Goal: Information Seeking & Learning: Learn about a topic

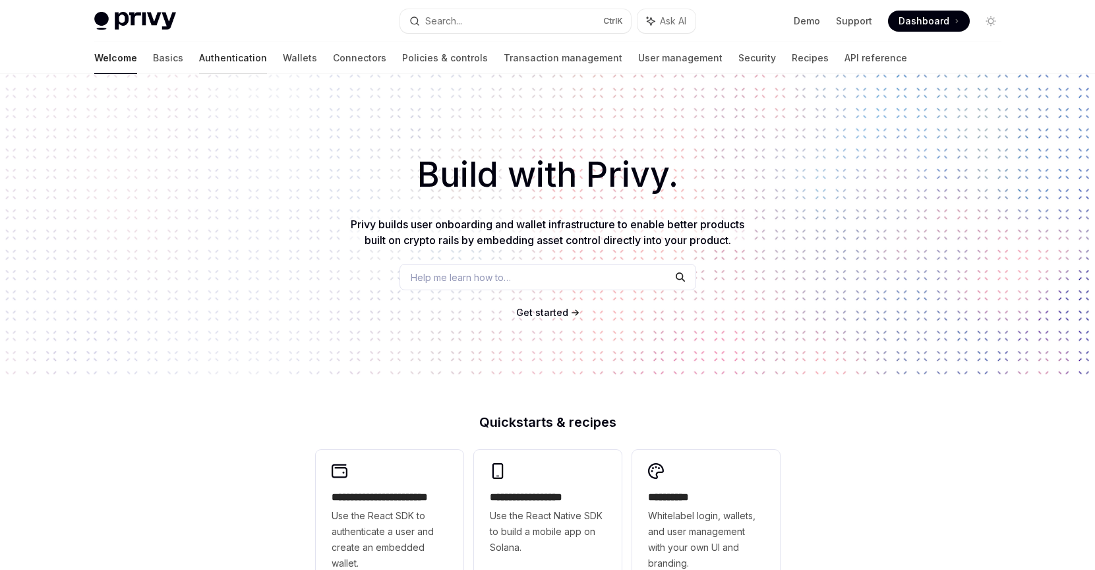
click at [199, 57] on link "Authentication" at bounding box center [233, 58] width 68 height 32
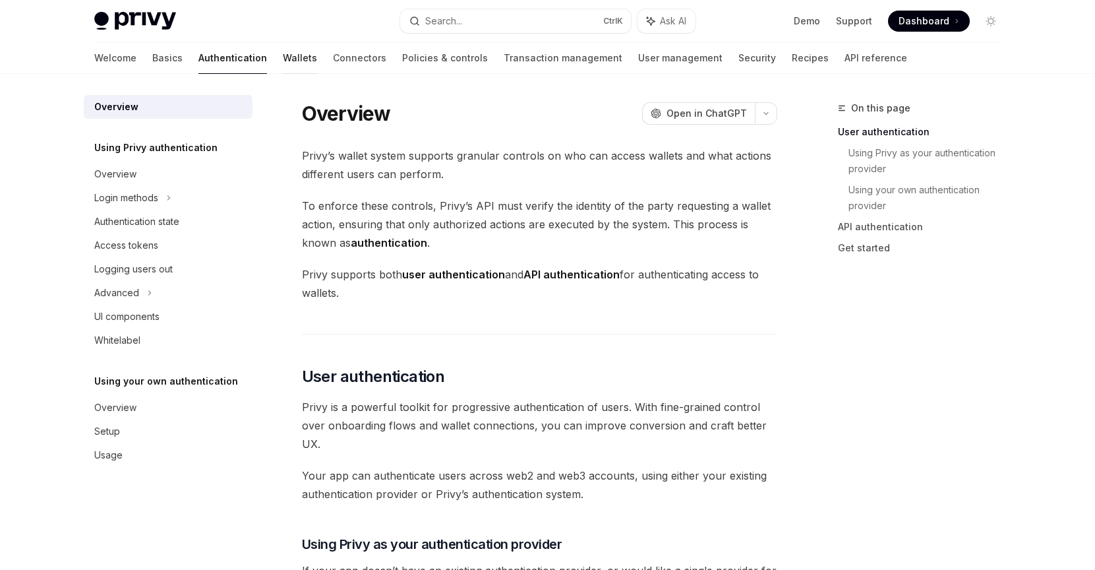
click at [283, 53] on link "Wallets" at bounding box center [300, 58] width 34 height 32
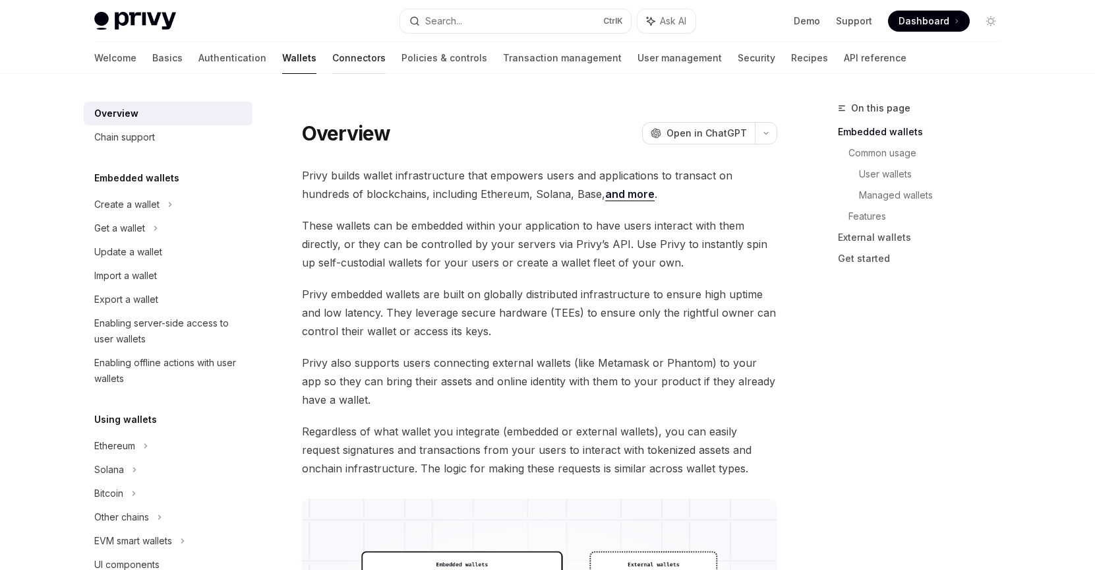
click at [332, 63] on link "Connectors" at bounding box center [358, 58] width 53 height 32
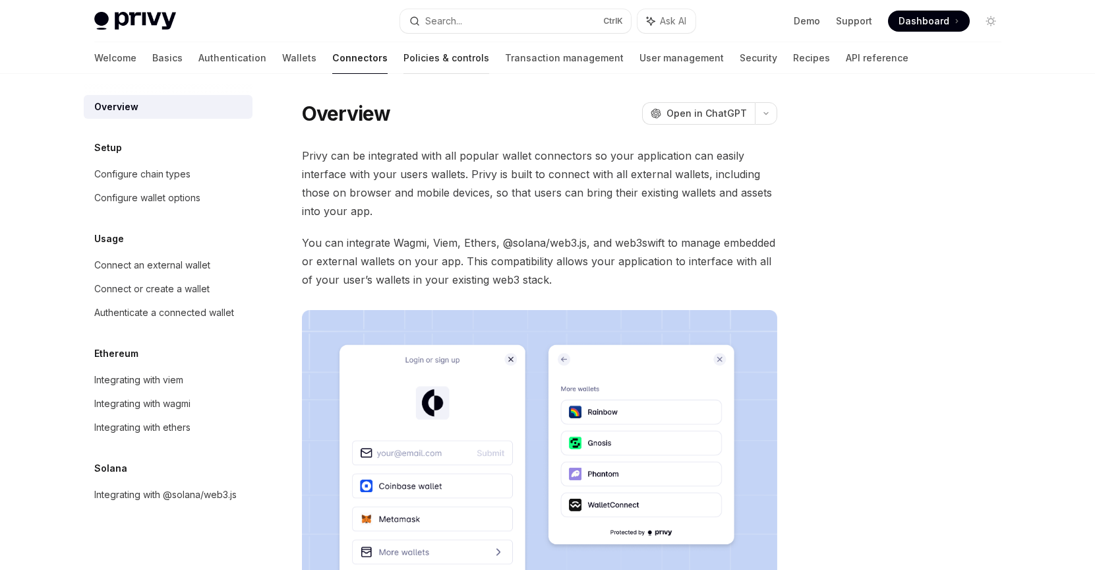
click at [403, 60] on link "Policies & controls" at bounding box center [446, 58] width 86 height 32
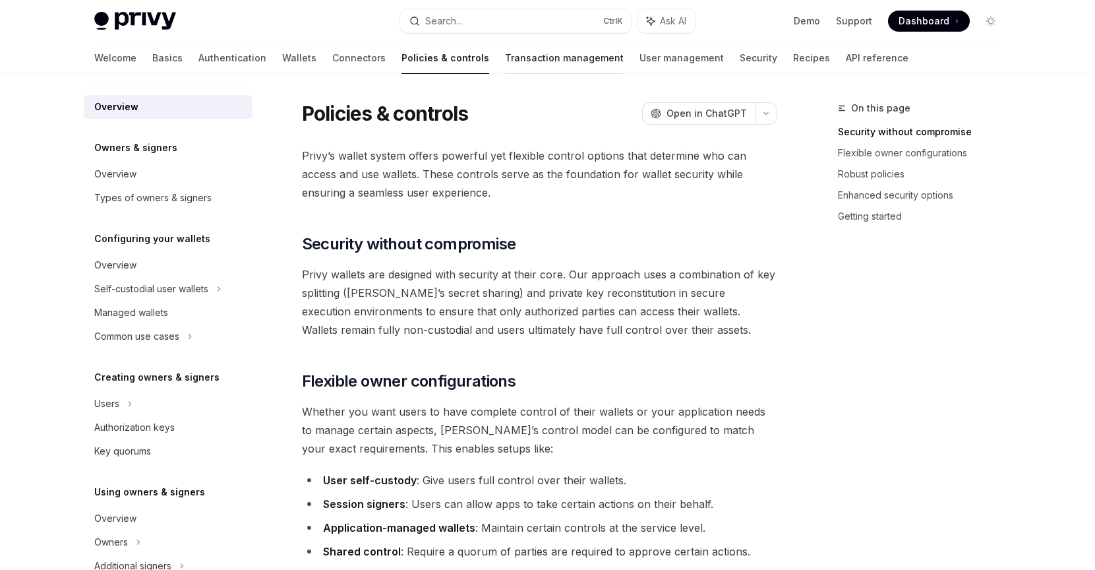
click at [505, 66] on link "Transaction management" at bounding box center [564, 58] width 119 height 32
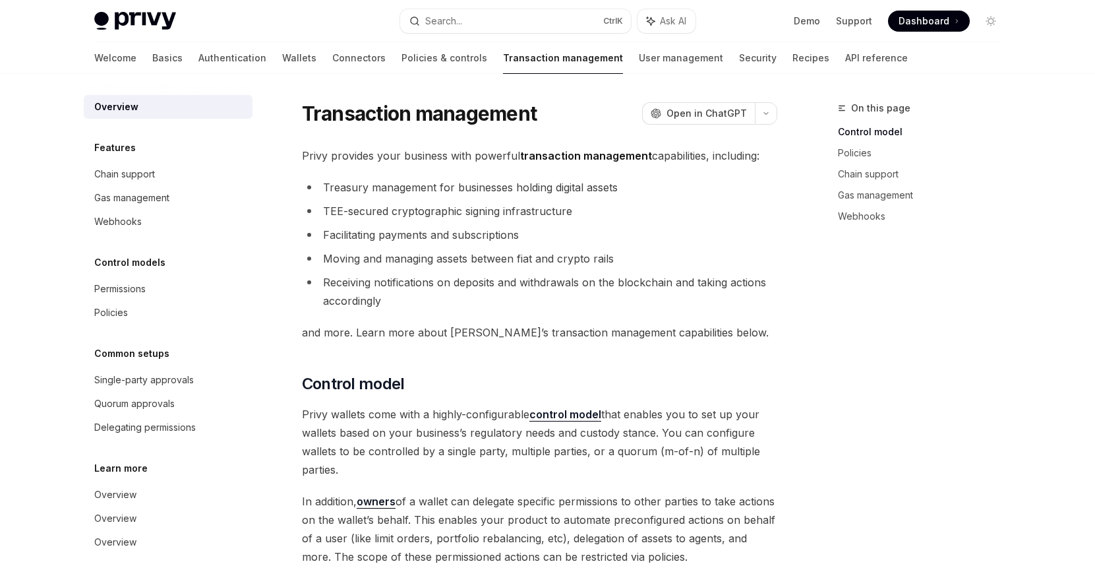
click at [160, 11] on div "Privy Docs home page Search... Ctrl K Ask AI Demo Support Dashboard Dashboard S…" at bounding box center [547, 21] width 907 height 42
click at [147, 18] on img at bounding box center [135, 21] width 82 height 18
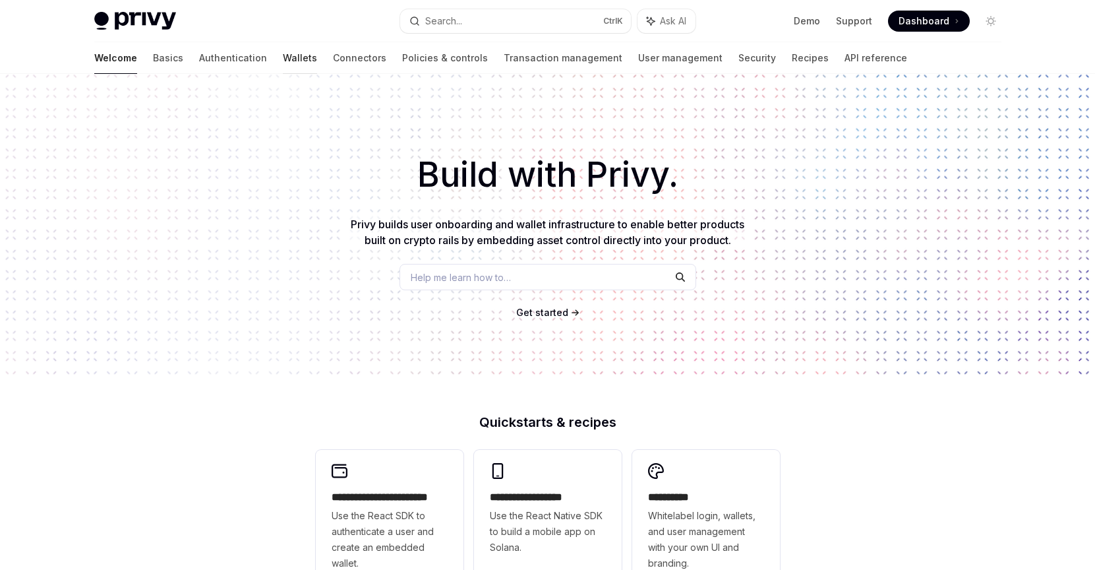
click at [283, 57] on link "Wallets" at bounding box center [300, 58] width 34 height 32
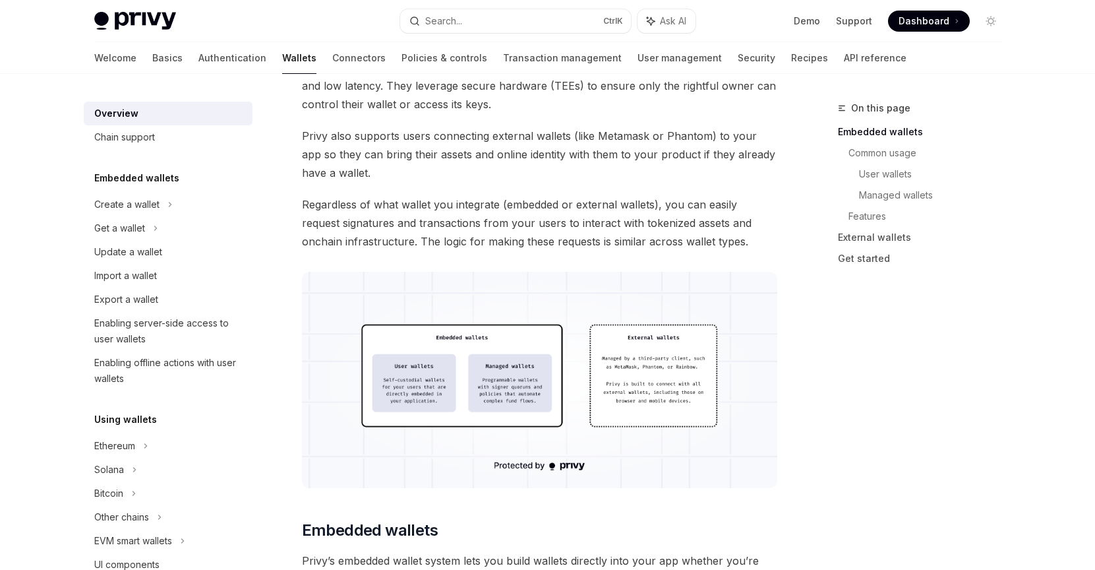
scroll to position [330, 0]
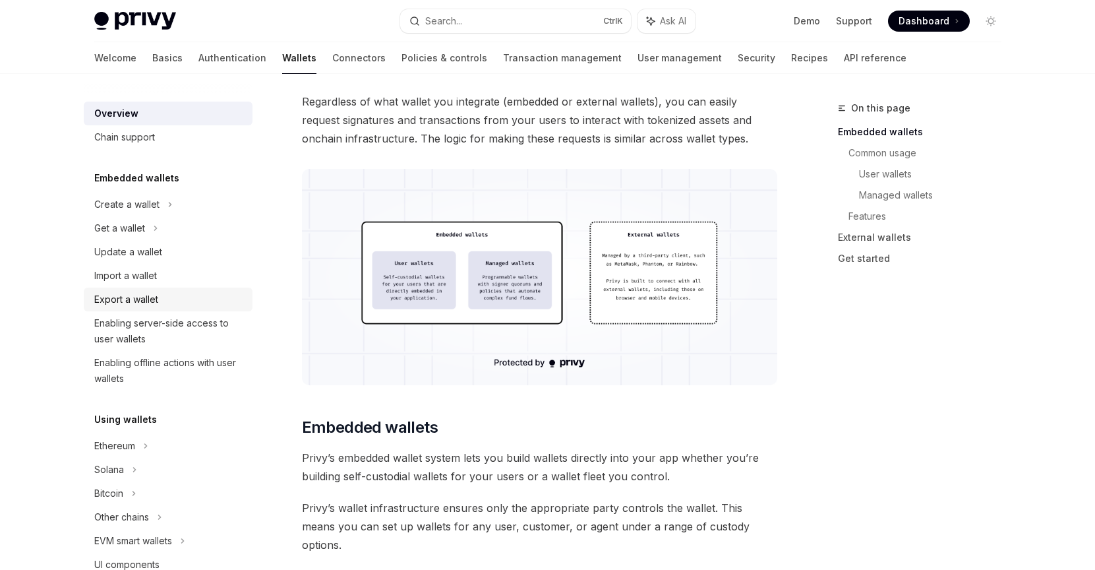
click at [150, 305] on div "Export a wallet" at bounding box center [126, 299] width 64 height 16
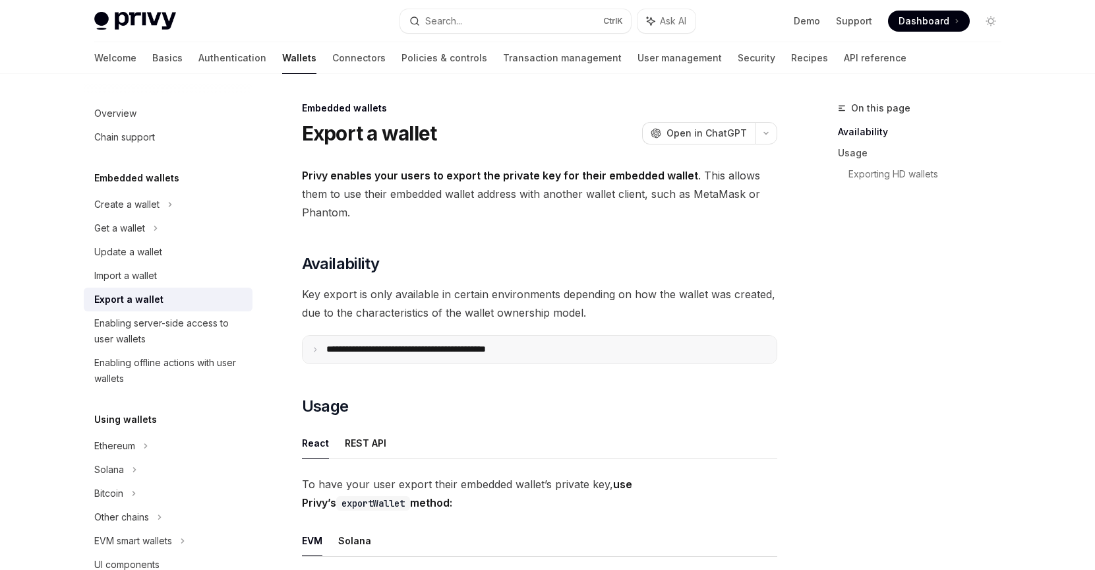
click at [425, 350] on p "**********" at bounding box center [435, 349] width 218 height 12
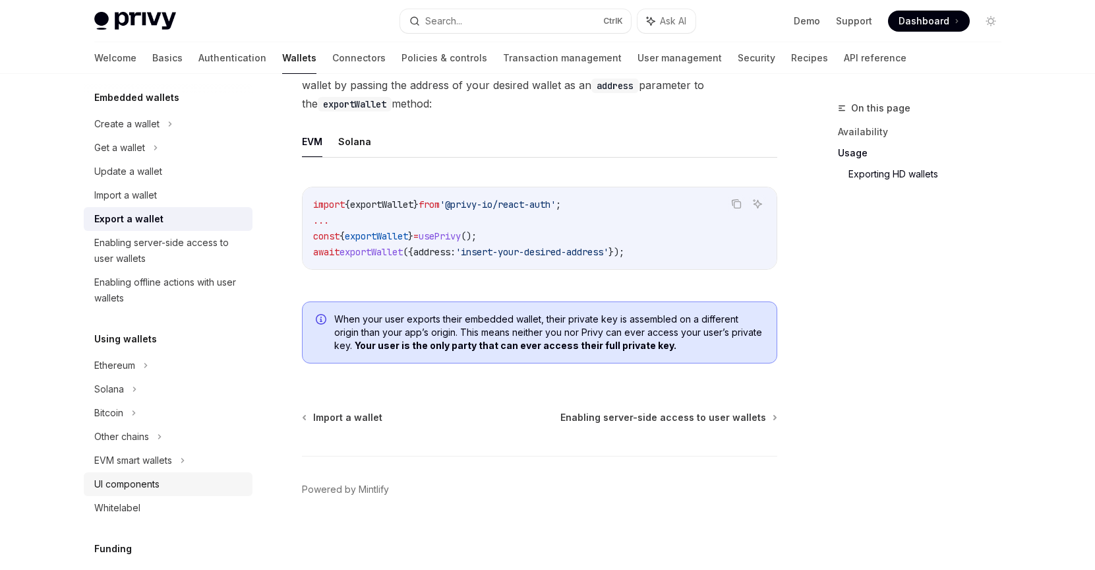
scroll to position [132, 0]
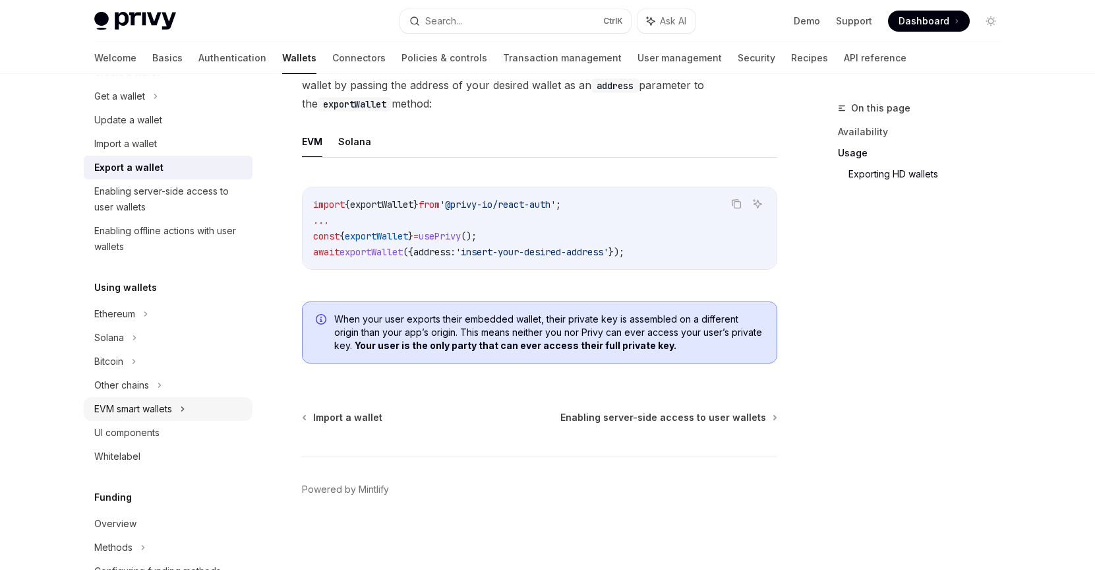
click at [185, 415] on icon at bounding box center [182, 409] width 5 height 16
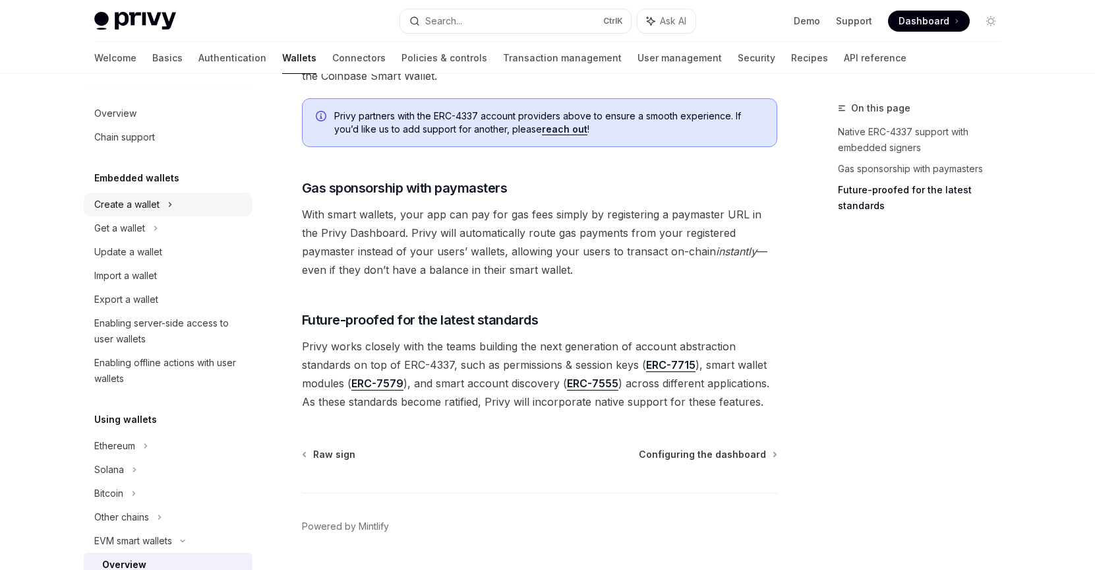
click at [173, 198] on div "Create a wallet" at bounding box center [168, 205] width 169 height 24
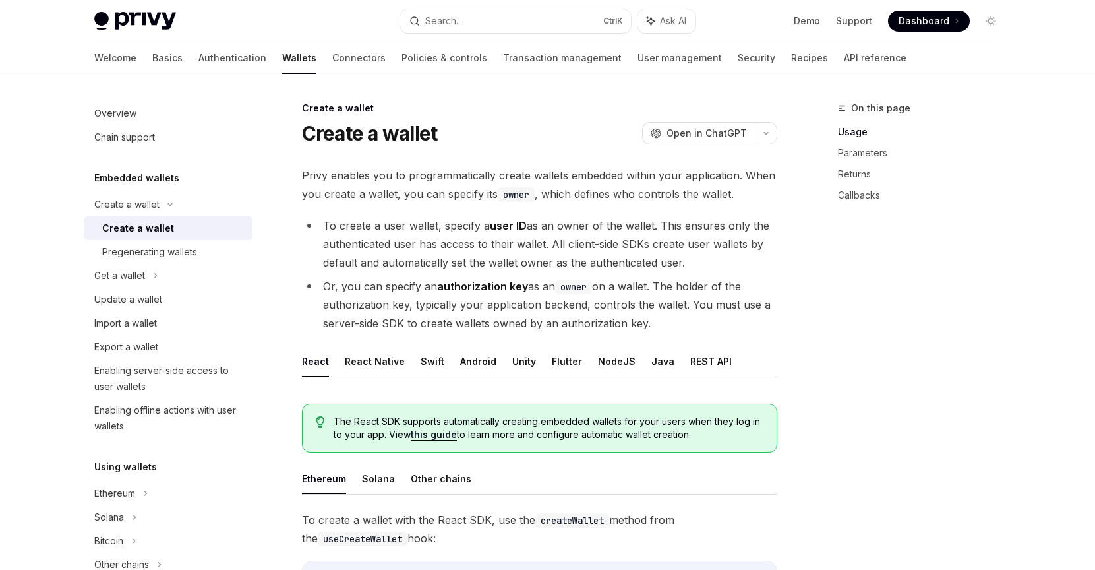
click at [175, 231] on div "Create a wallet" at bounding box center [173, 228] width 142 height 16
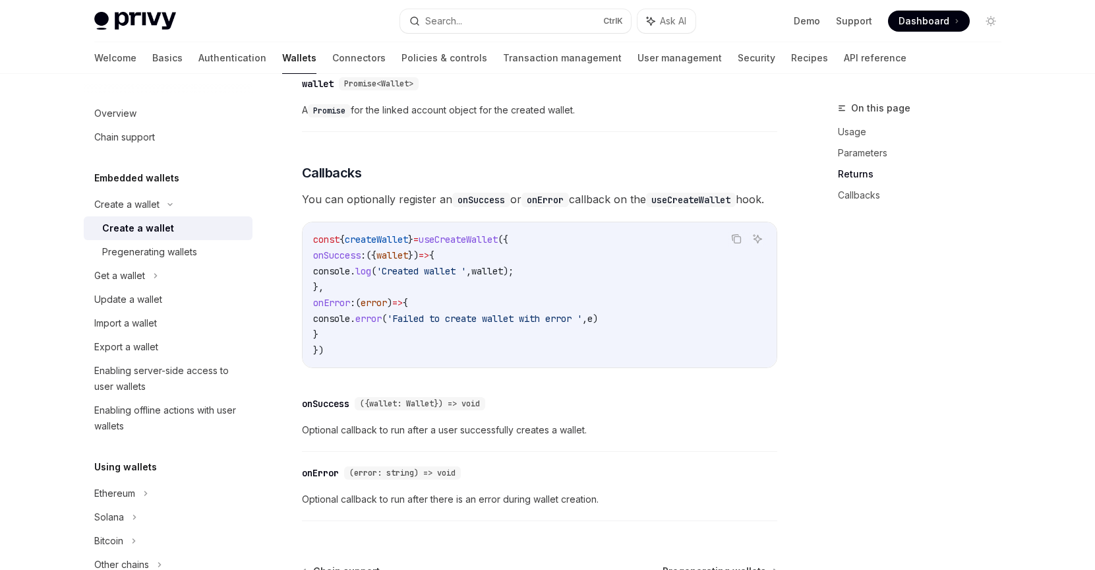
scroll to position [989, 0]
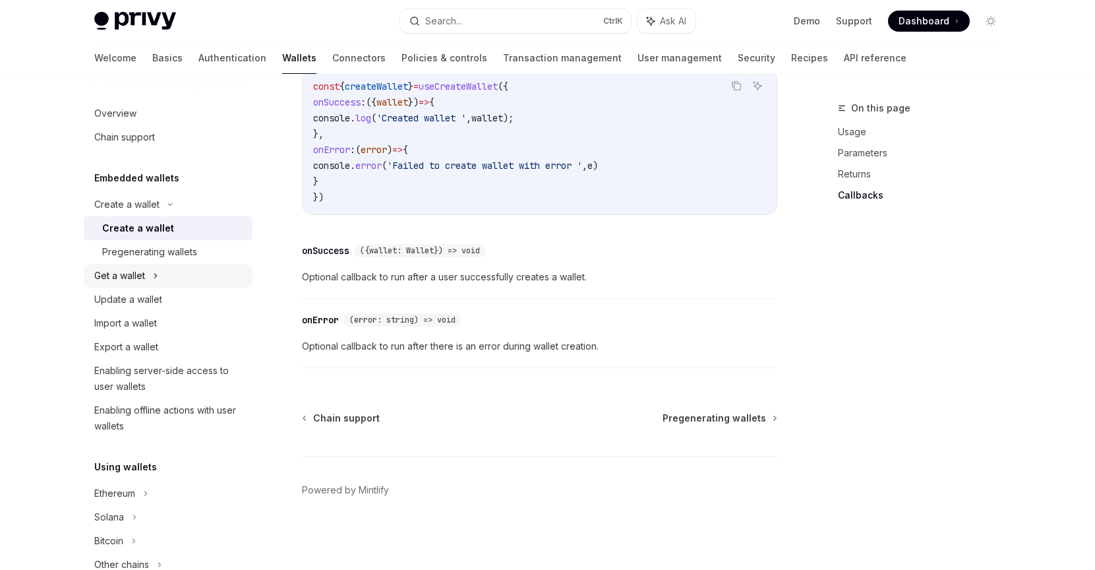
click at [162, 275] on div "Get a wallet" at bounding box center [168, 276] width 169 height 24
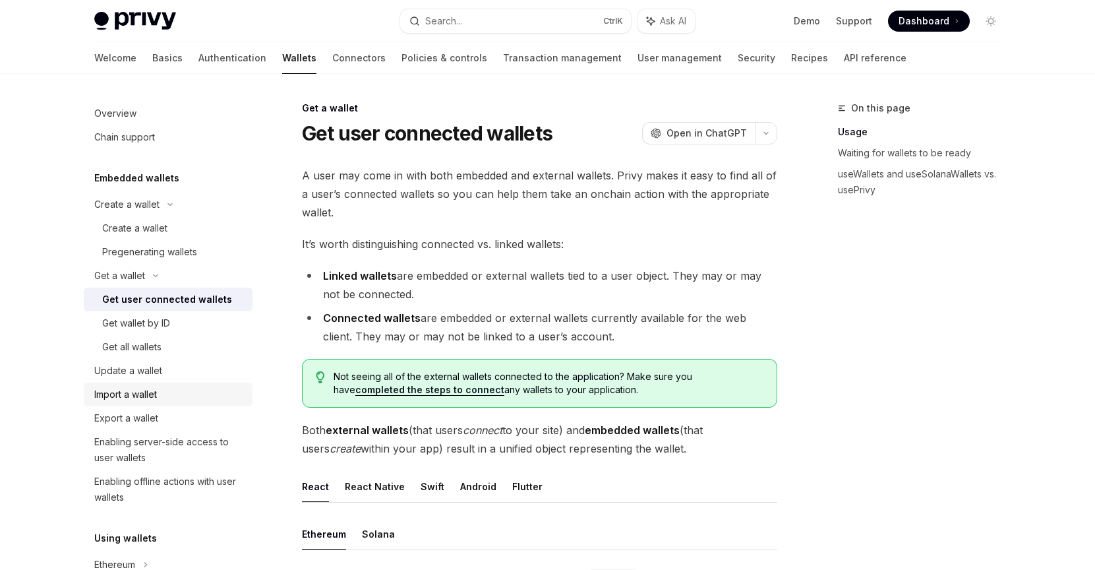
click at [170, 398] on div "Import a wallet" at bounding box center [169, 394] width 150 height 16
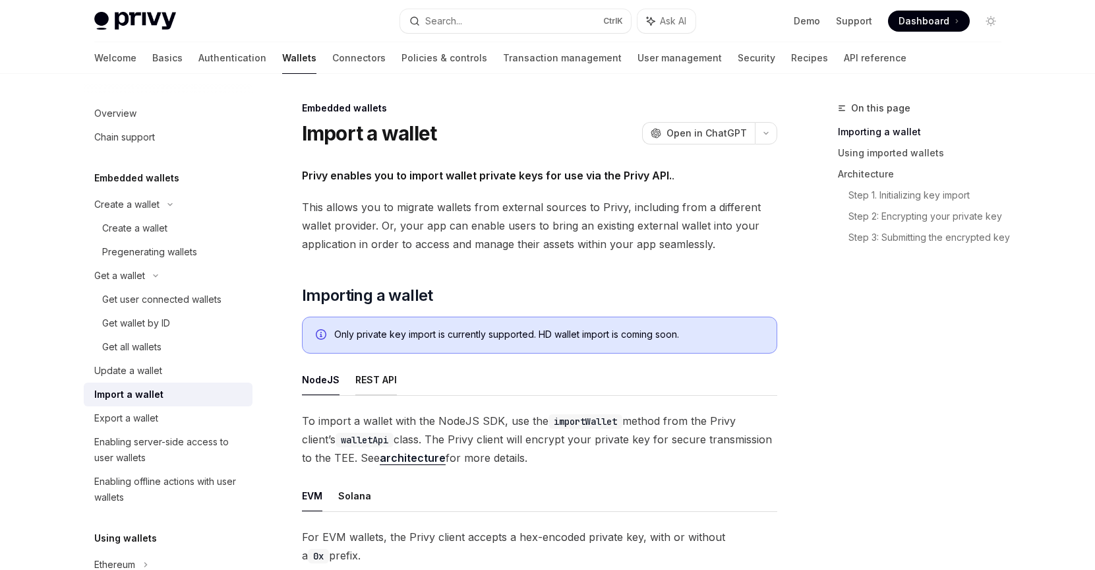
click at [377, 381] on button "REST API" at bounding box center [376, 379] width 42 height 31
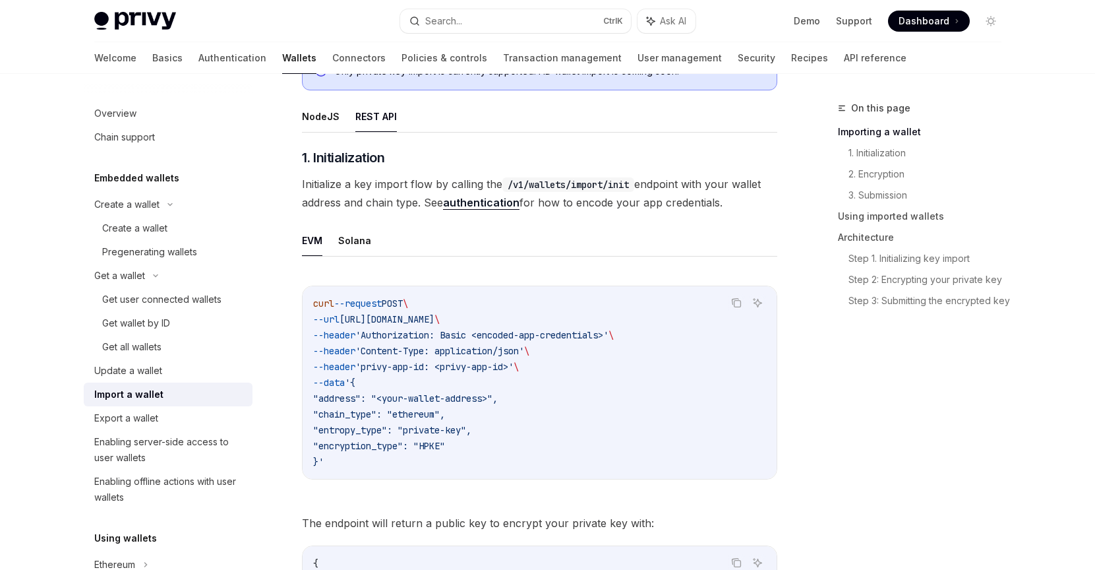
scroll to position [264, 0]
click at [167, 415] on div "Export a wallet" at bounding box center [169, 418] width 150 height 16
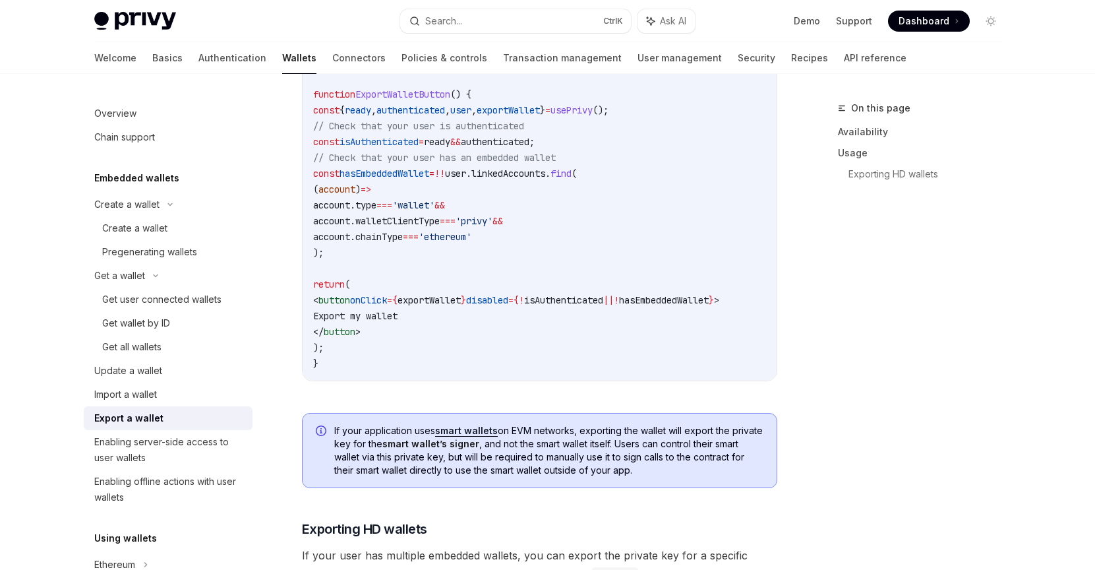
scroll to position [754, 0]
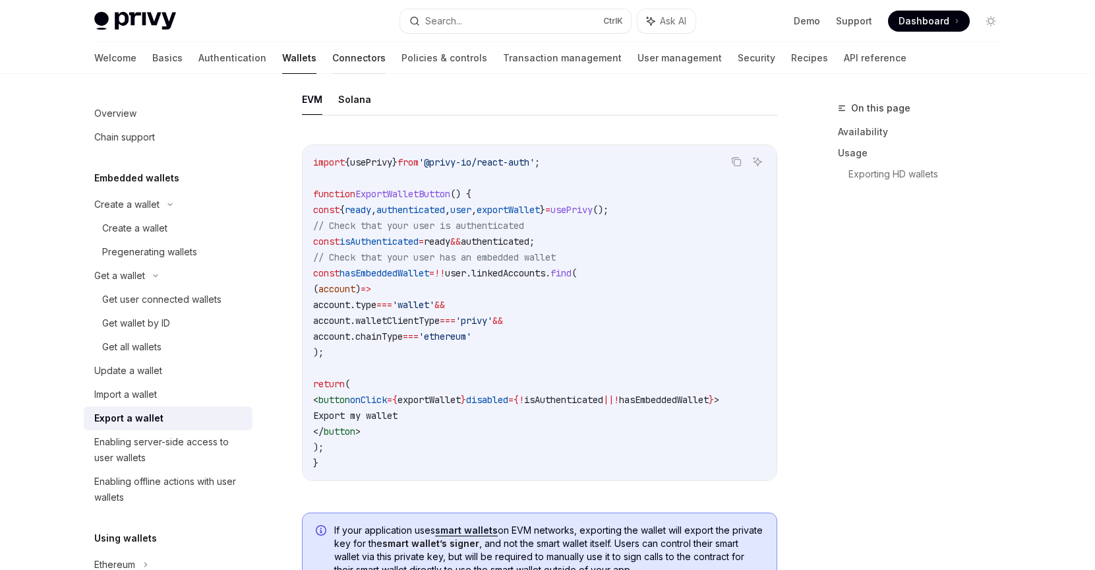
click at [332, 59] on link "Connectors" at bounding box center [358, 58] width 53 height 32
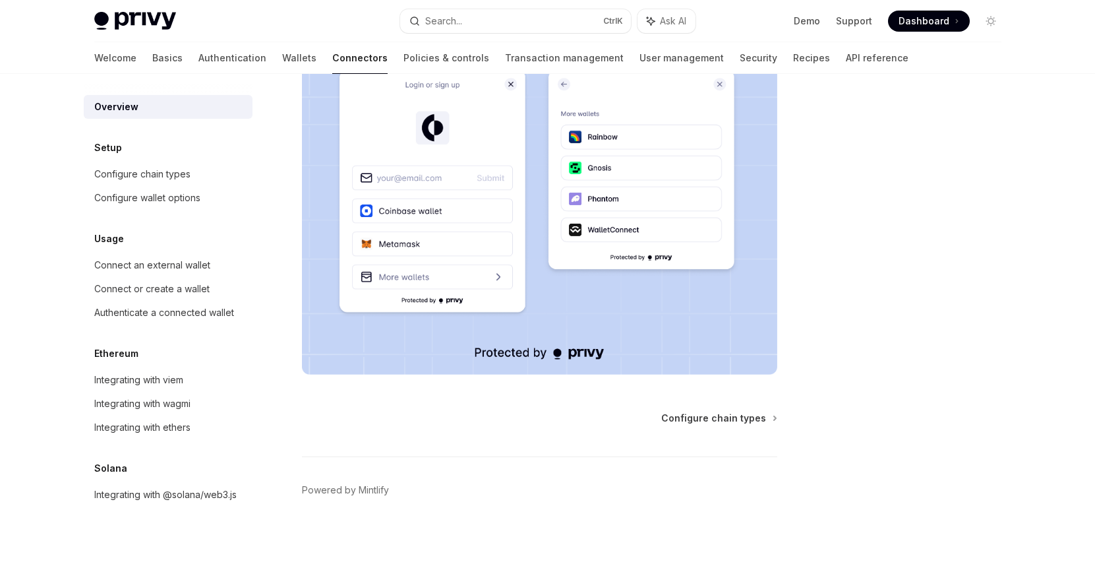
scroll to position [276, 0]
click at [403, 59] on link "Policies & controls" at bounding box center [446, 58] width 86 height 32
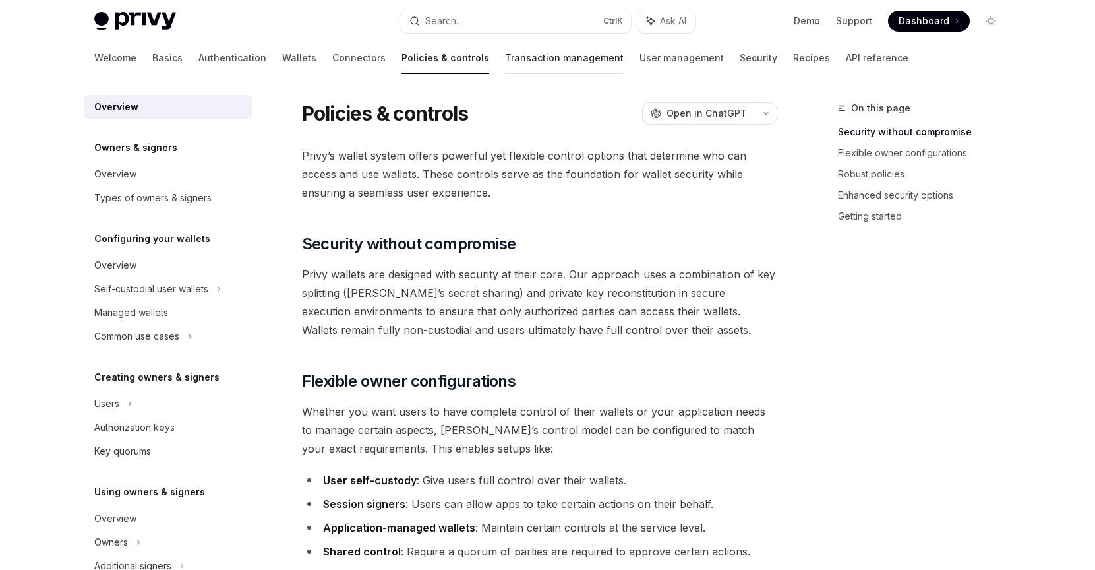
click at [505, 60] on link "Transaction management" at bounding box center [564, 58] width 119 height 32
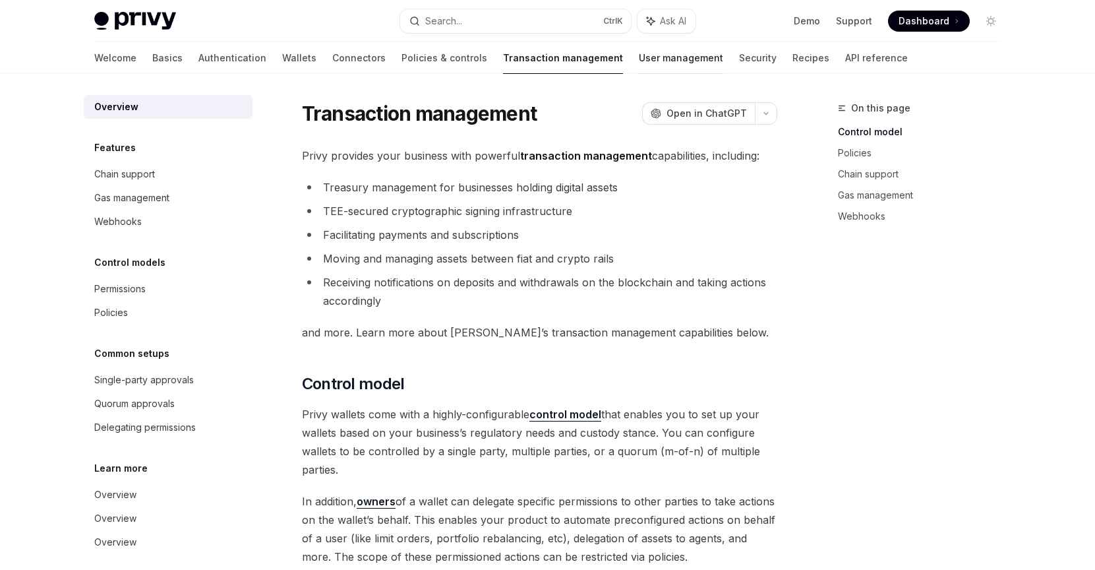
click at [639, 62] on link "User management" at bounding box center [681, 58] width 84 height 32
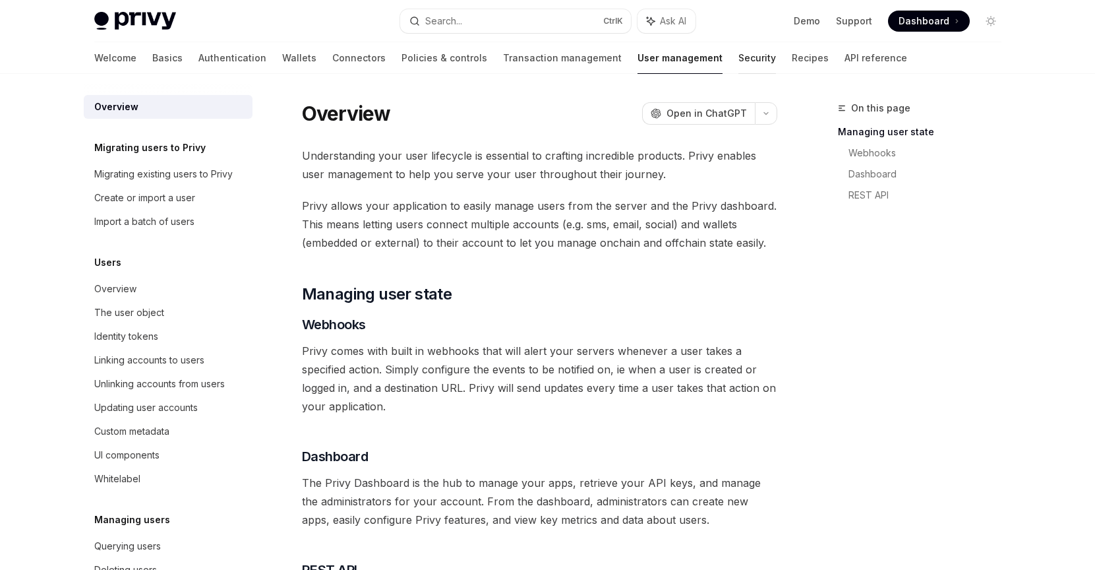
click at [738, 55] on link "Security" at bounding box center [757, 58] width 38 height 32
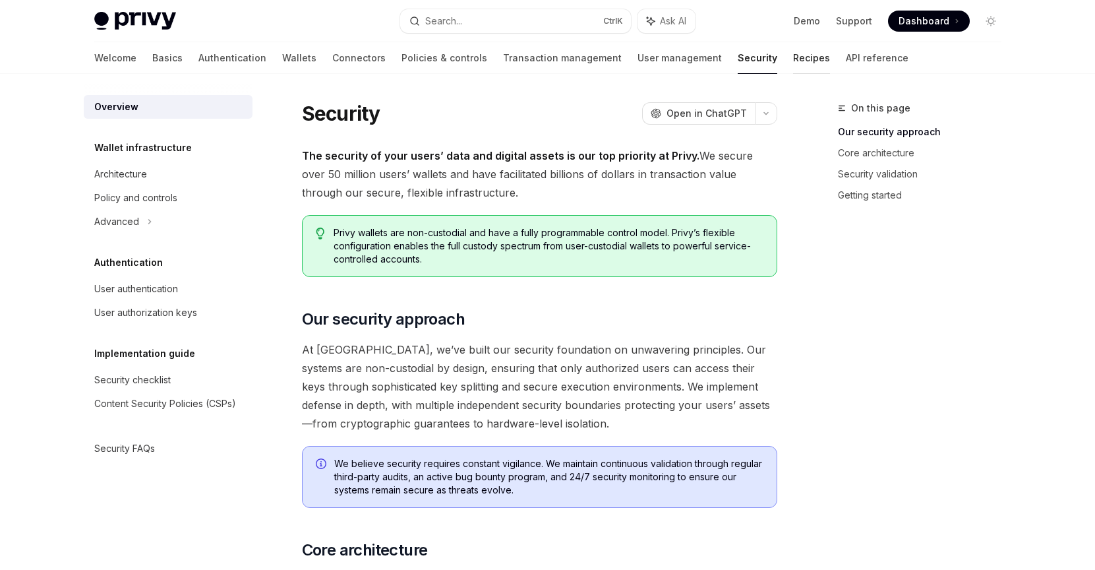
click at [793, 62] on link "Recipes" at bounding box center [811, 58] width 37 height 32
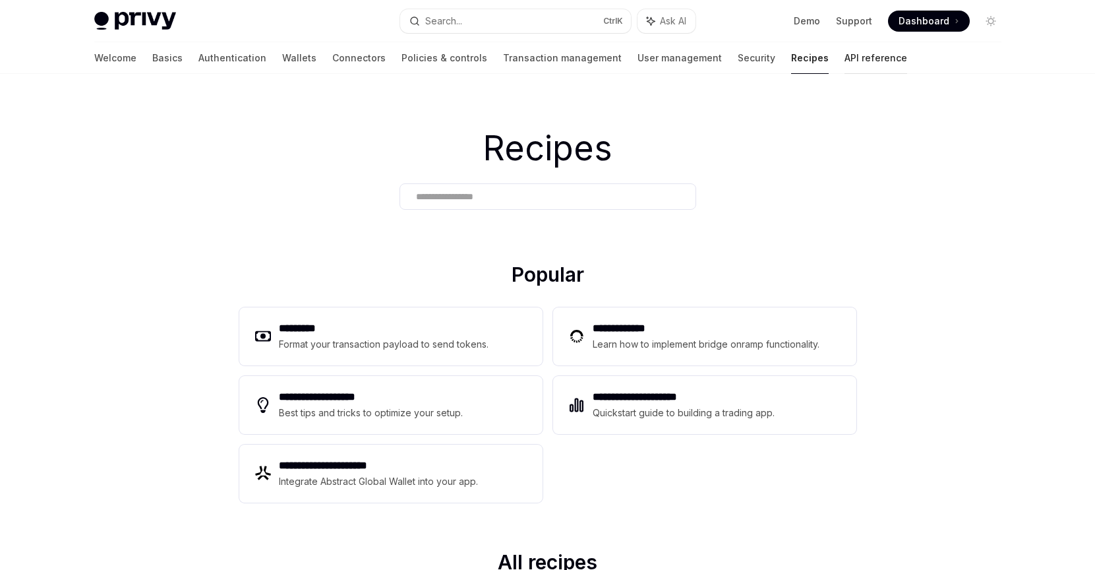
click at [845, 63] on link "API reference" at bounding box center [876, 58] width 63 height 32
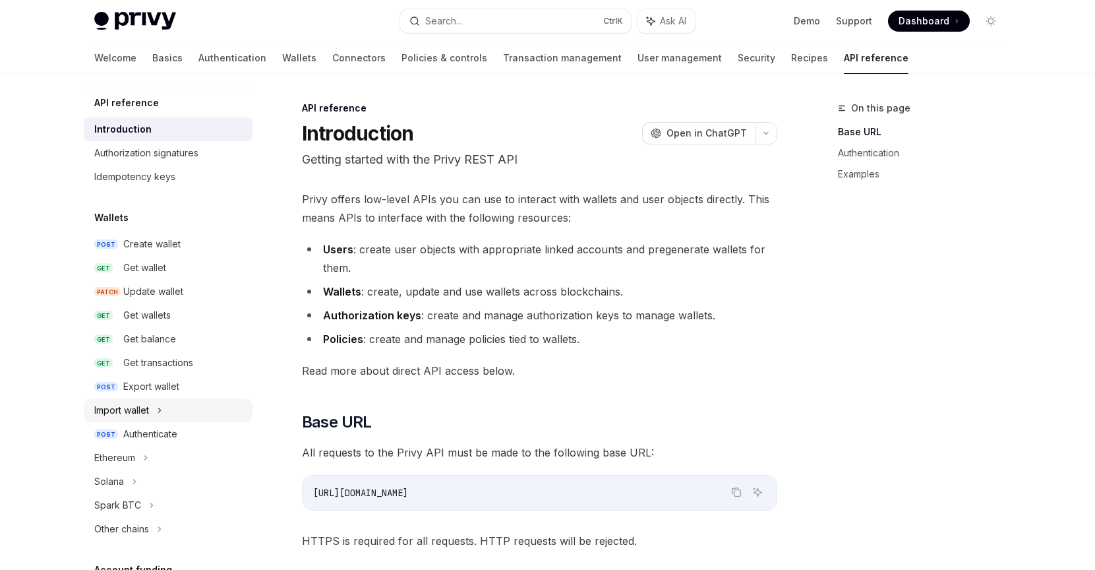
click at [169, 411] on div "Import wallet" at bounding box center [168, 410] width 169 height 24
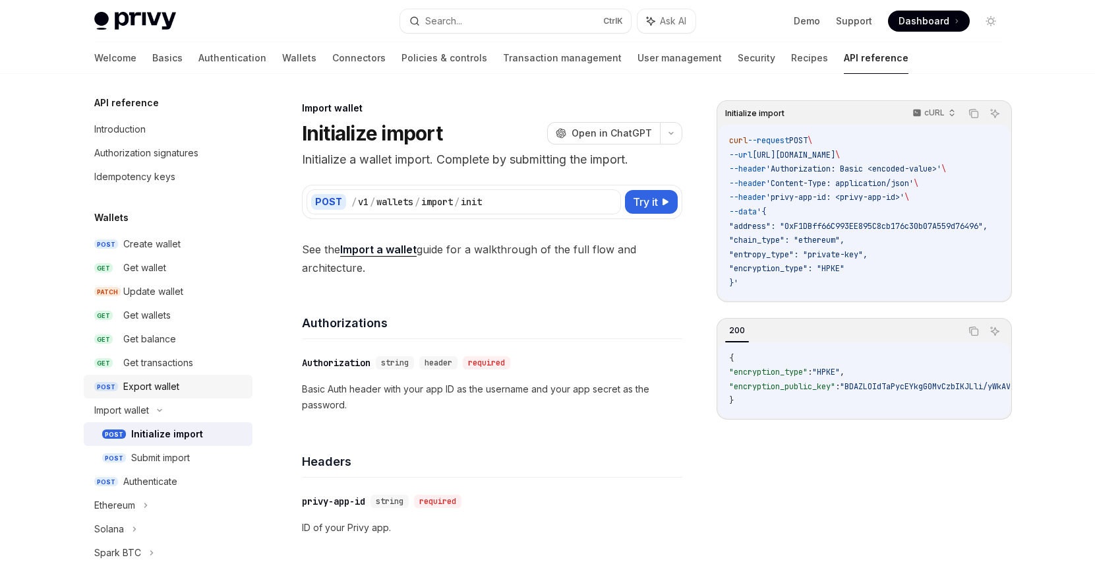
click at [176, 384] on div "Export wallet" at bounding box center [151, 386] width 56 height 16
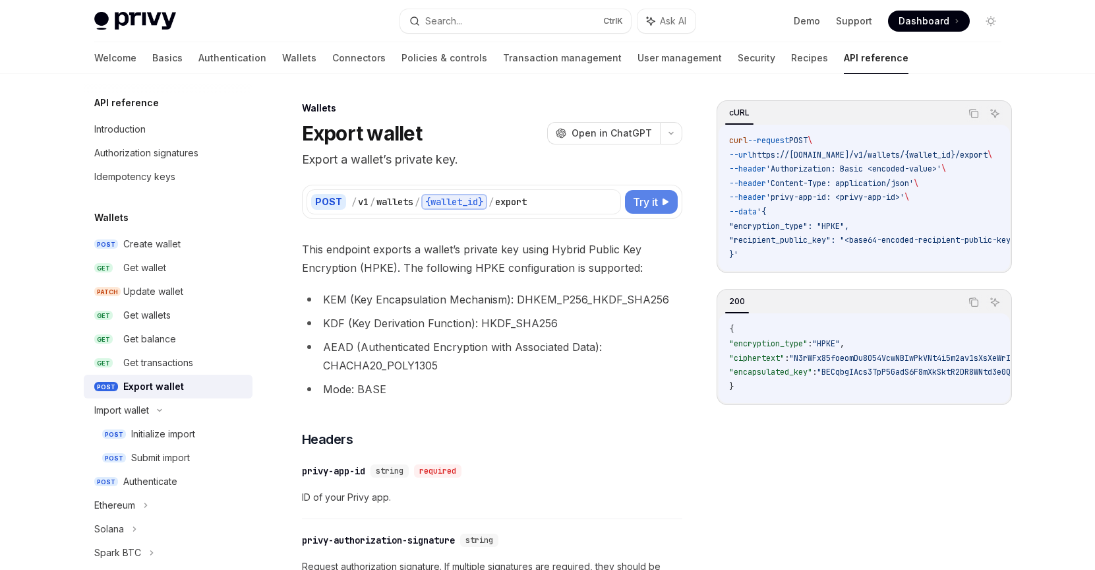
click at [638, 203] on span "Try it" at bounding box center [645, 202] width 25 height 16
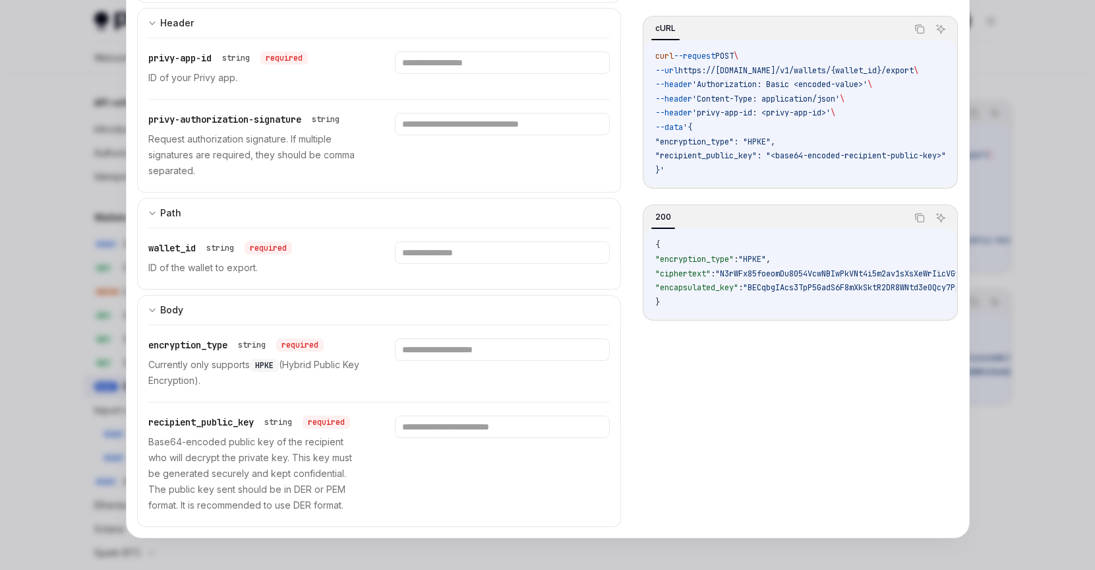
scroll to position [264, 0]
click at [1038, 399] on div at bounding box center [547, 285] width 1095 height 570
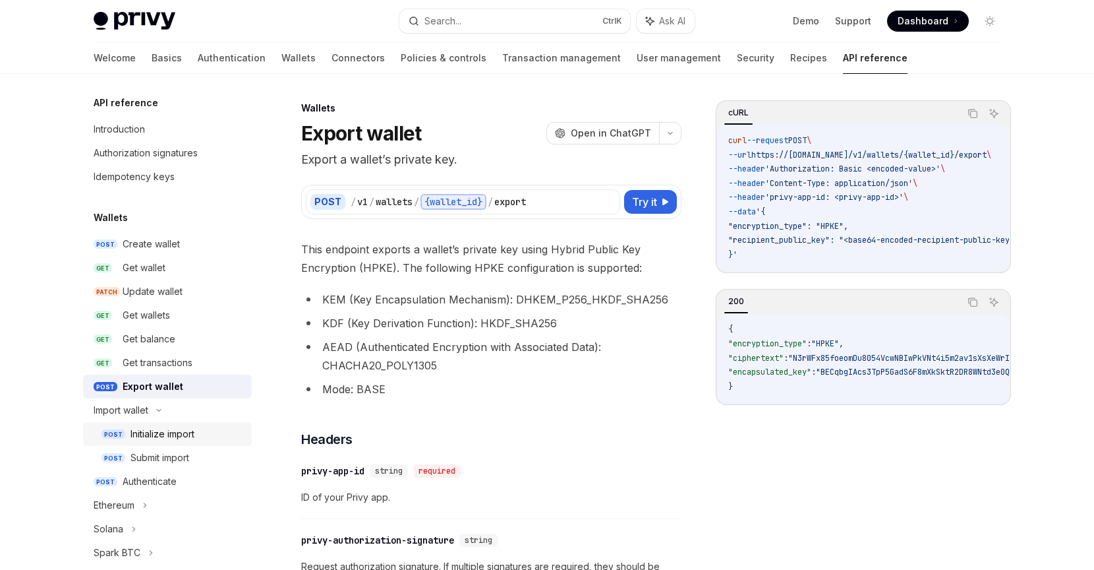
click at [171, 429] on div "Initialize import" at bounding box center [163, 434] width 64 height 16
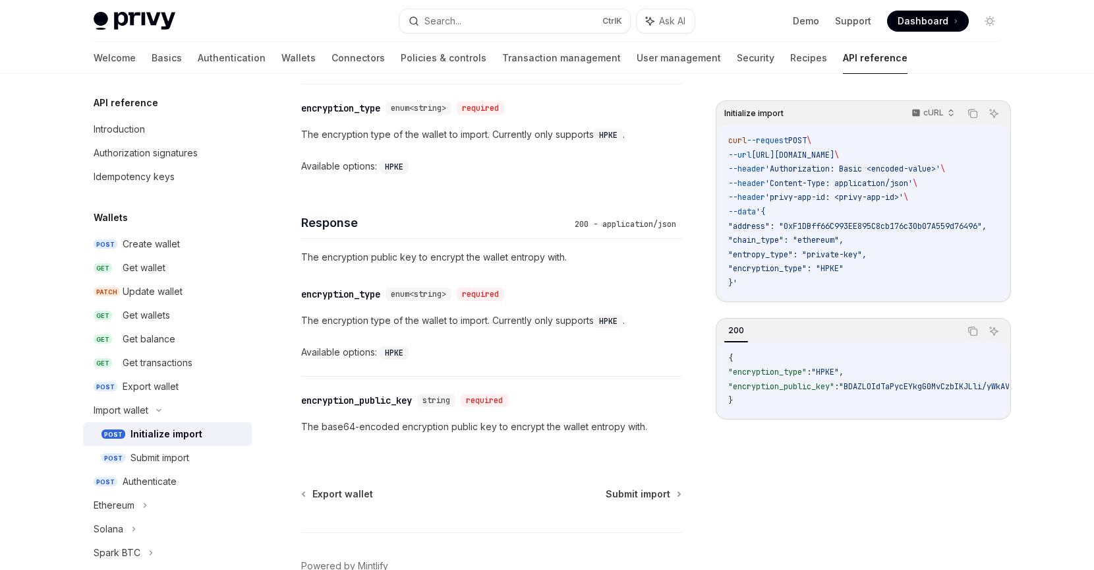
scroll to position [879, 0]
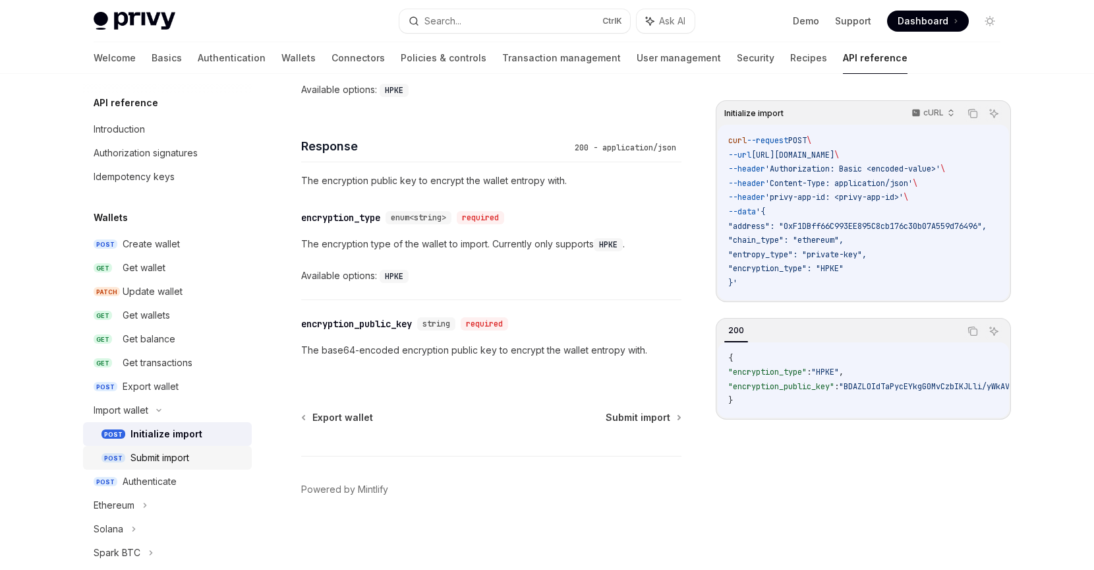
click at [169, 460] on div "Submit import" at bounding box center [160, 458] width 59 height 16
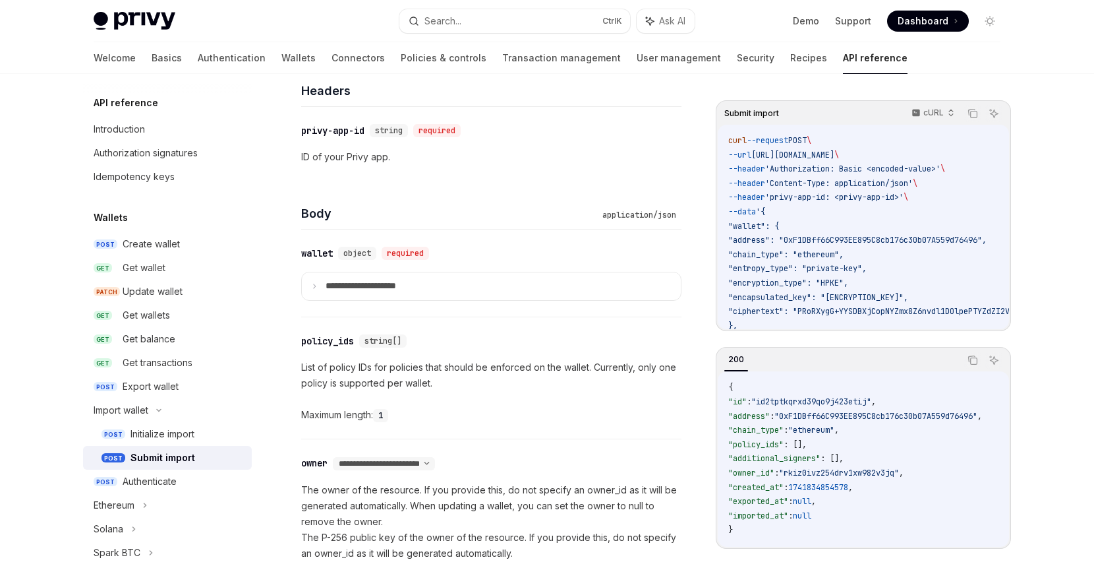
scroll to position [659, 0]
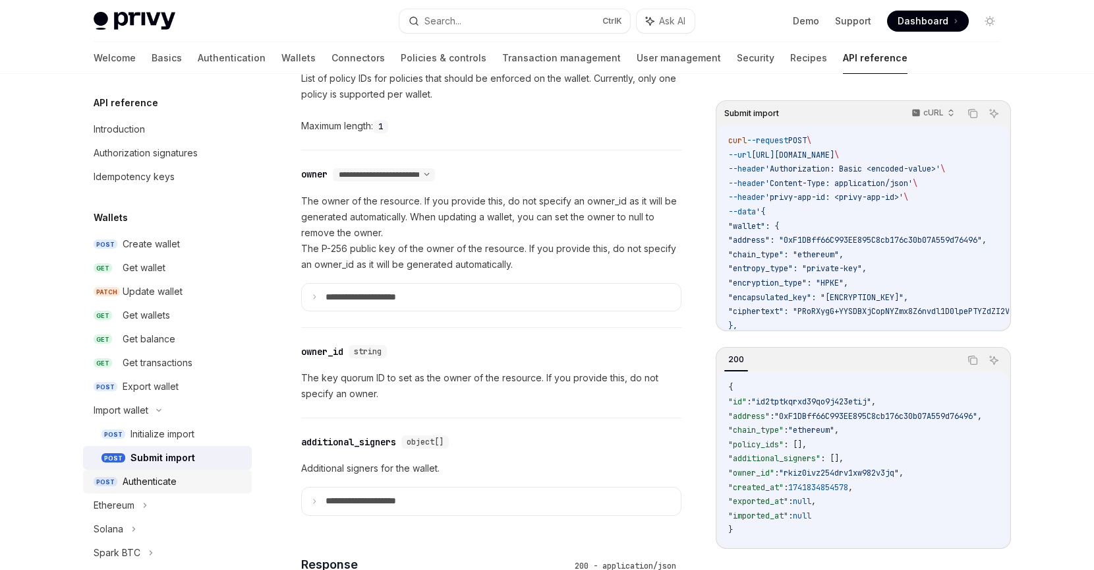
click at [161, 486] on div "Authenticate" at bounding box center [150, 481] width 54 height 16
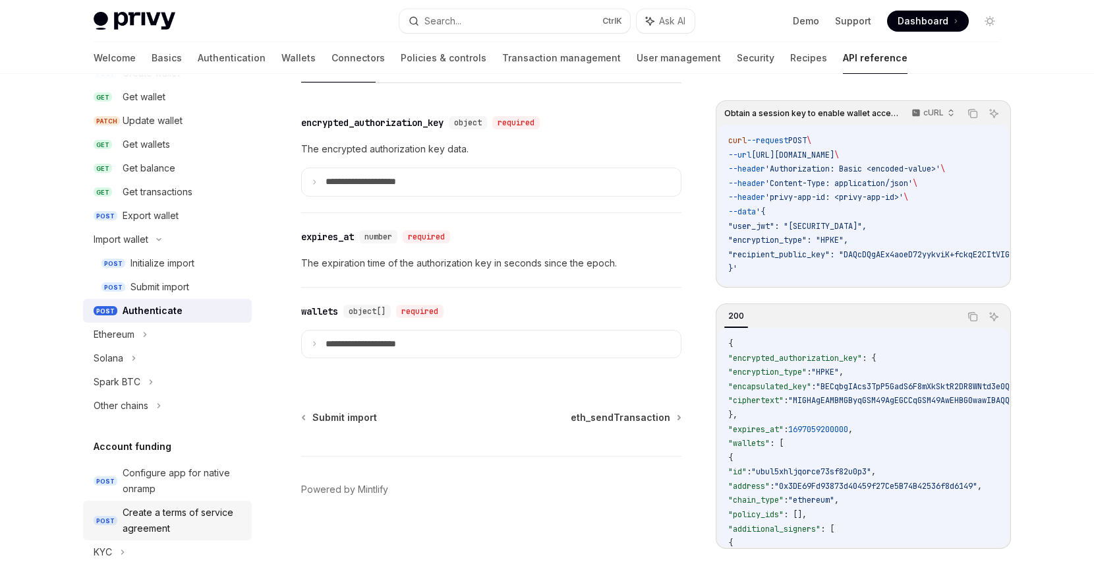
scroll to position [264, 0]
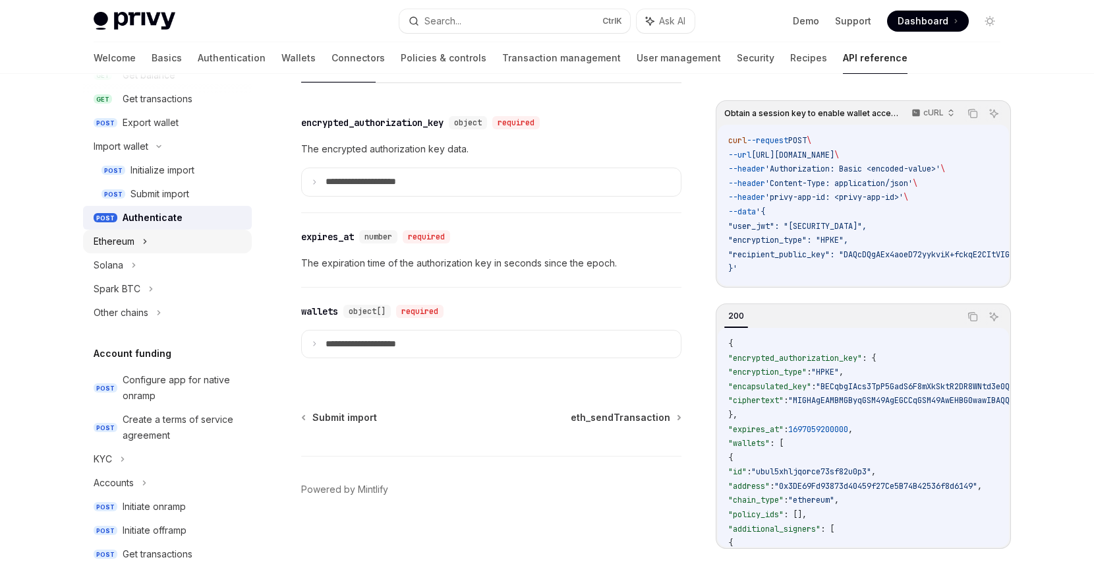
click at [140, 242] on div "Ethereum" at bounding box center [167, 241] width 169 height 24
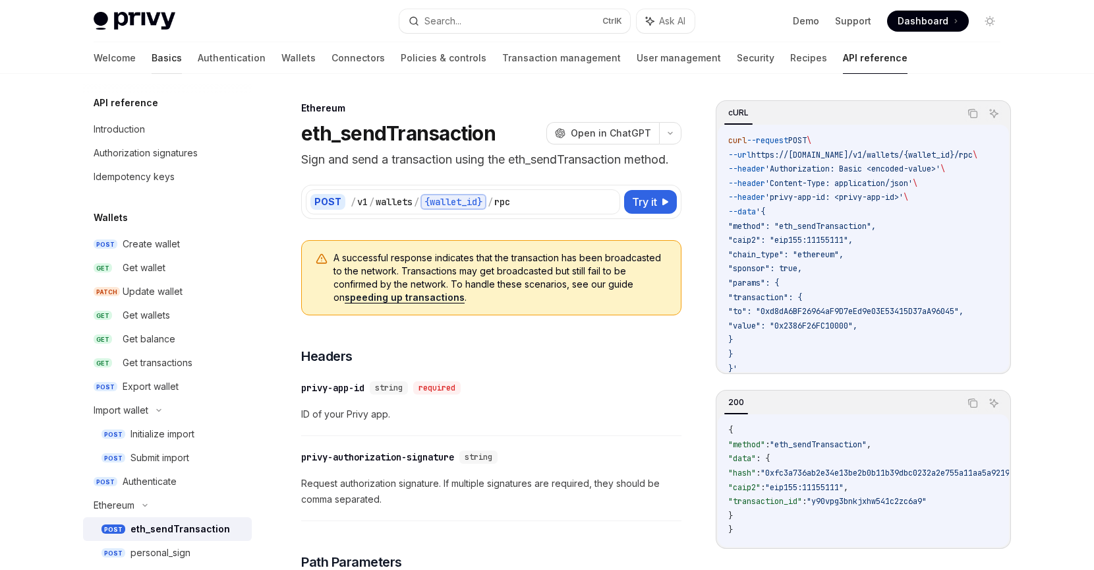
click at [152, 53] on link "Basics" at bounding box center [167, 58] width 30 height 32
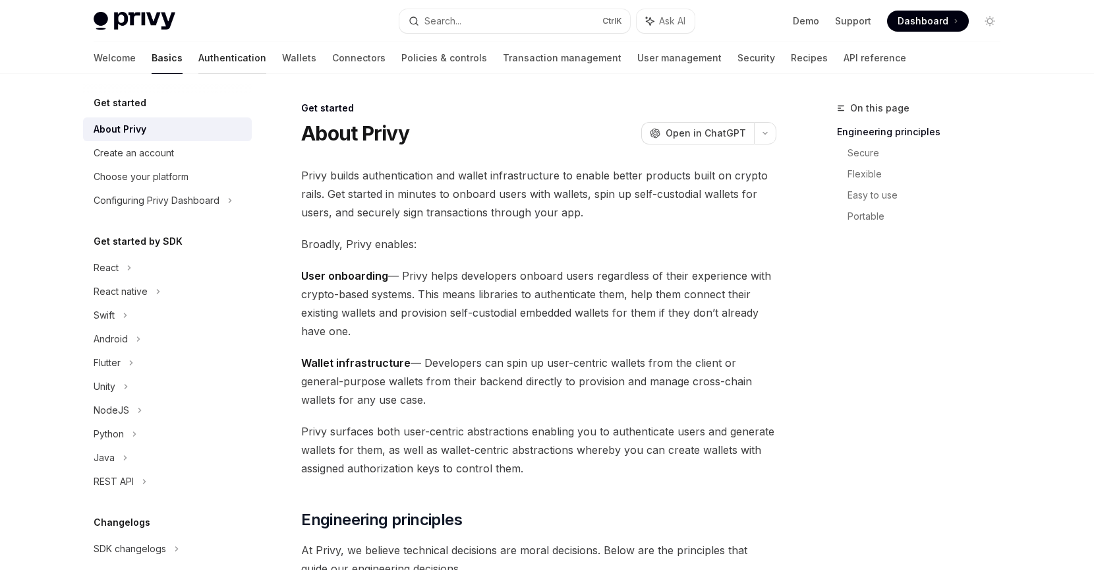
click at [198, 55] on link "Authentication" at bounding box center [232, 58] width 68 height 32
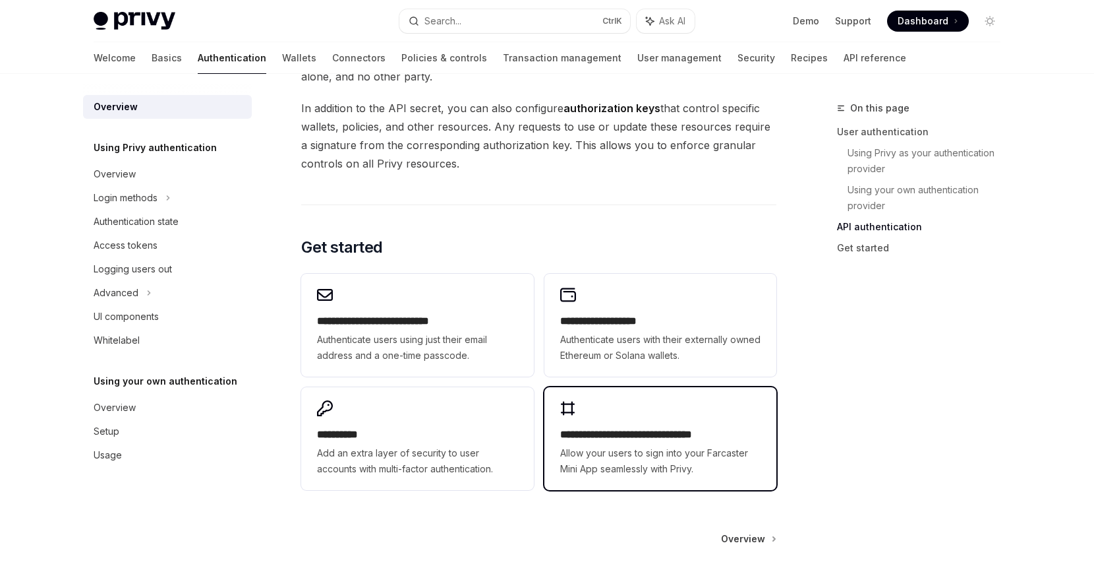
scroll to position [1085, 0]
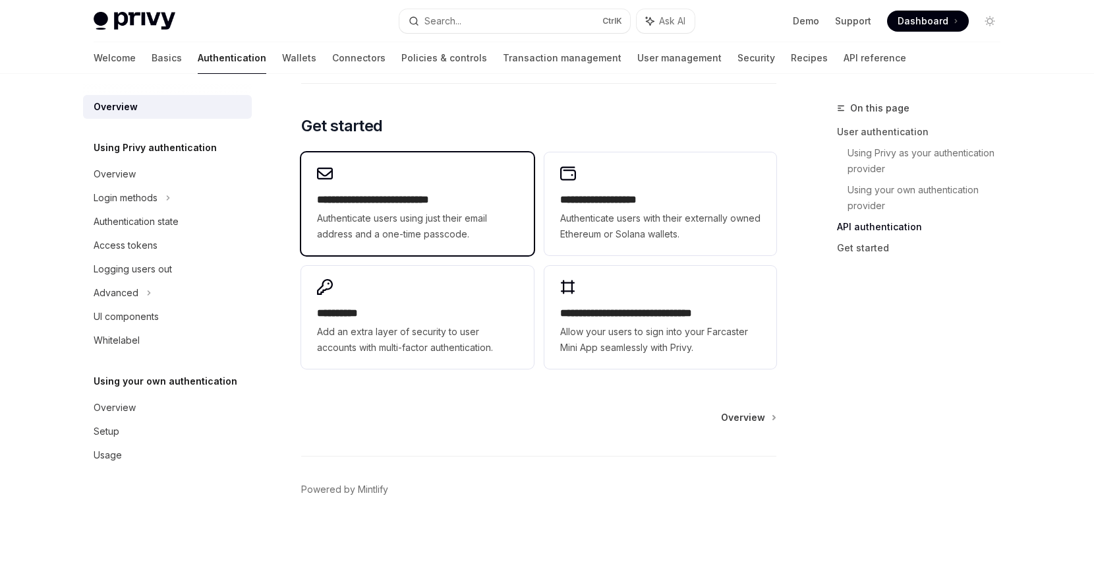
click at [449, 206] on h2 "**********" at bounding box center [417, 200] width 200 height 16
type textarea "*"
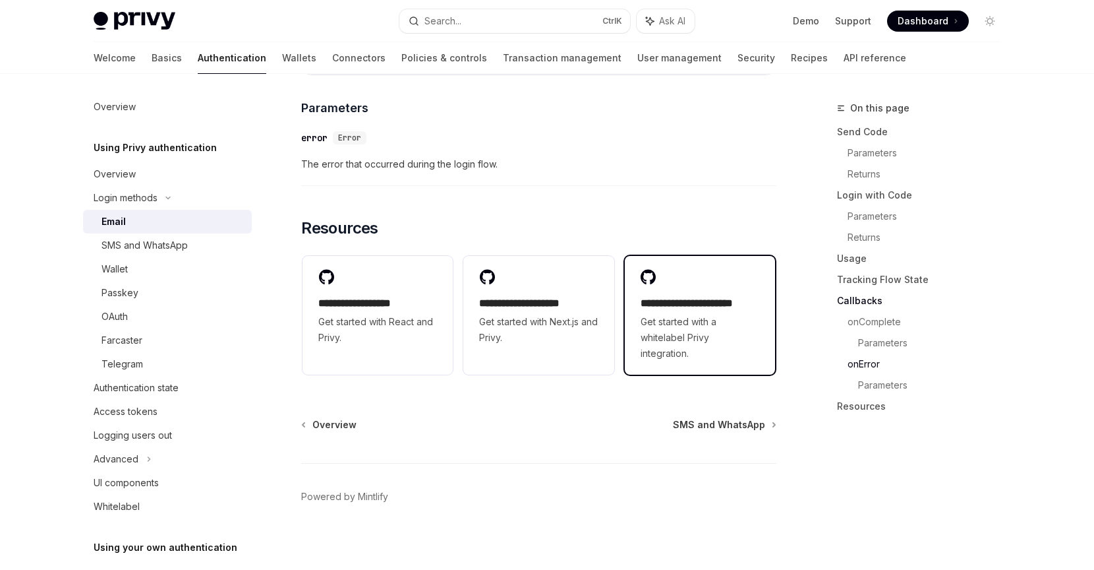
scroll to position [2658, 0]
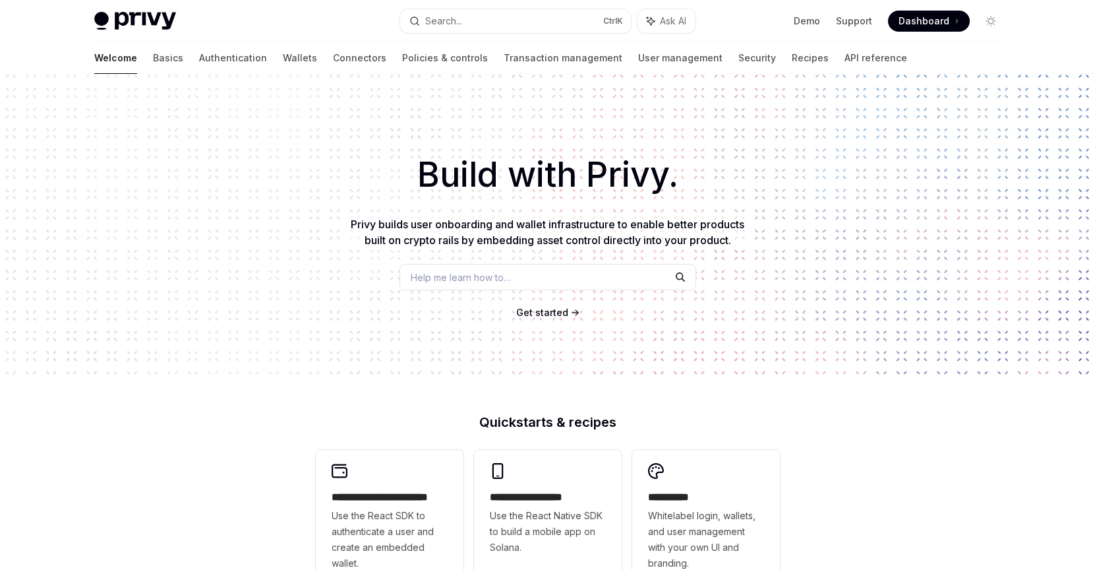
click at [259, 57] on div "Welcome Basics Authentication Wallets Connectors Policies & controls Transactio…" at bounding box center [500, 58] width 813 height 32
click at [283, 58] on link "Wallets" at bounding box center [300, 58] width 34 height 32
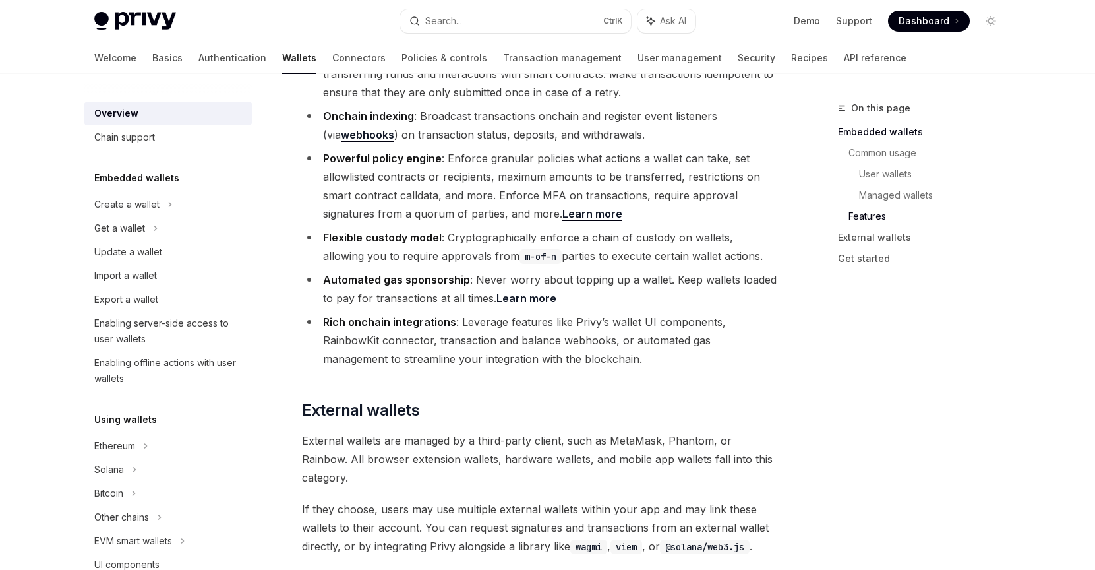
scroll to position [1714, 0]
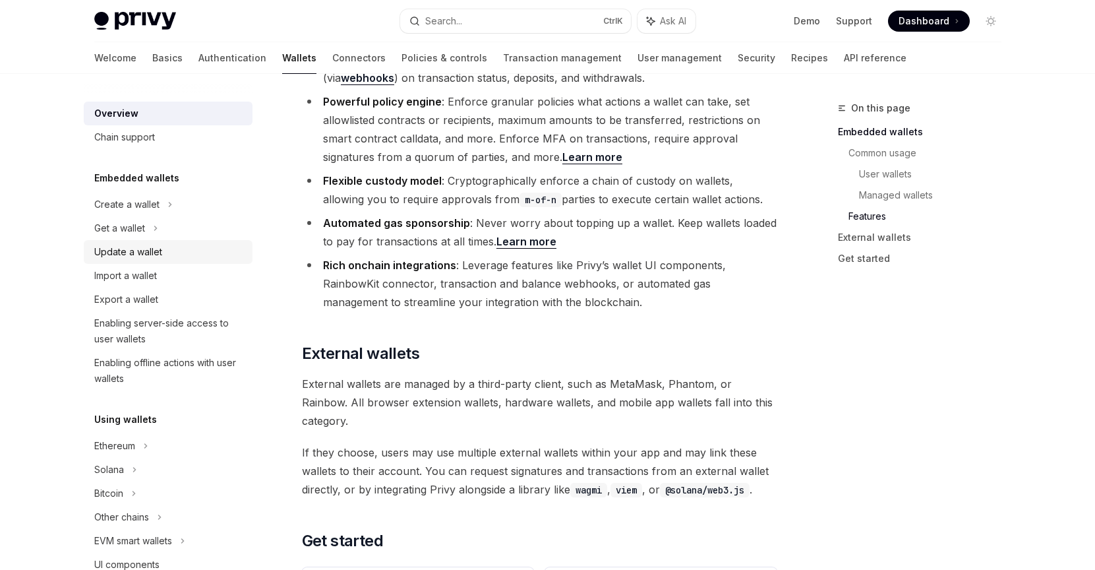
click at [146, 256] on div "Update a wallet" at bounding box center [128, 252] width 68 height 16
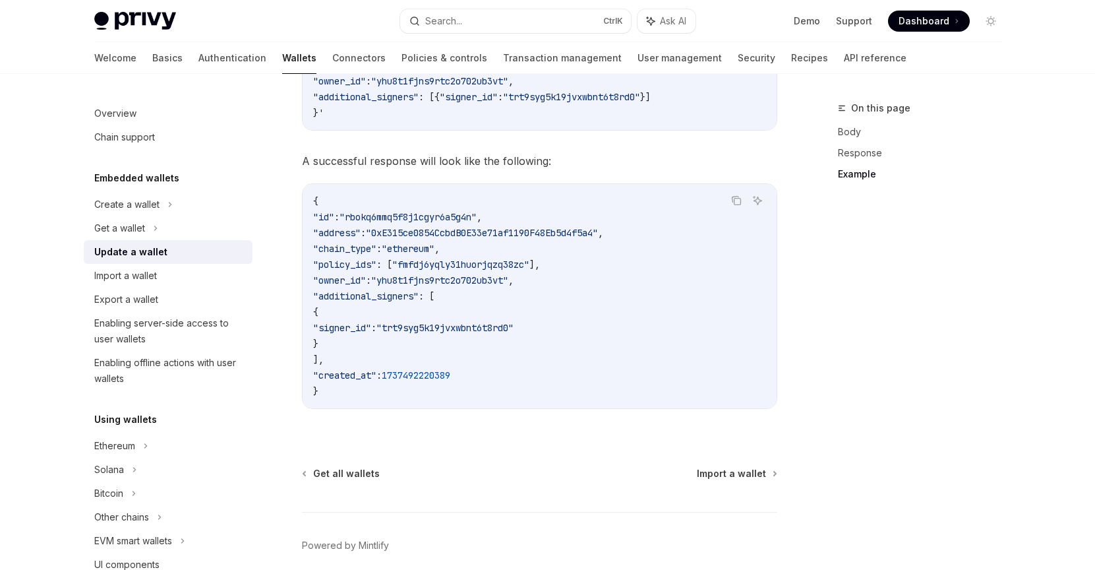
scroll to position [1599, 0]
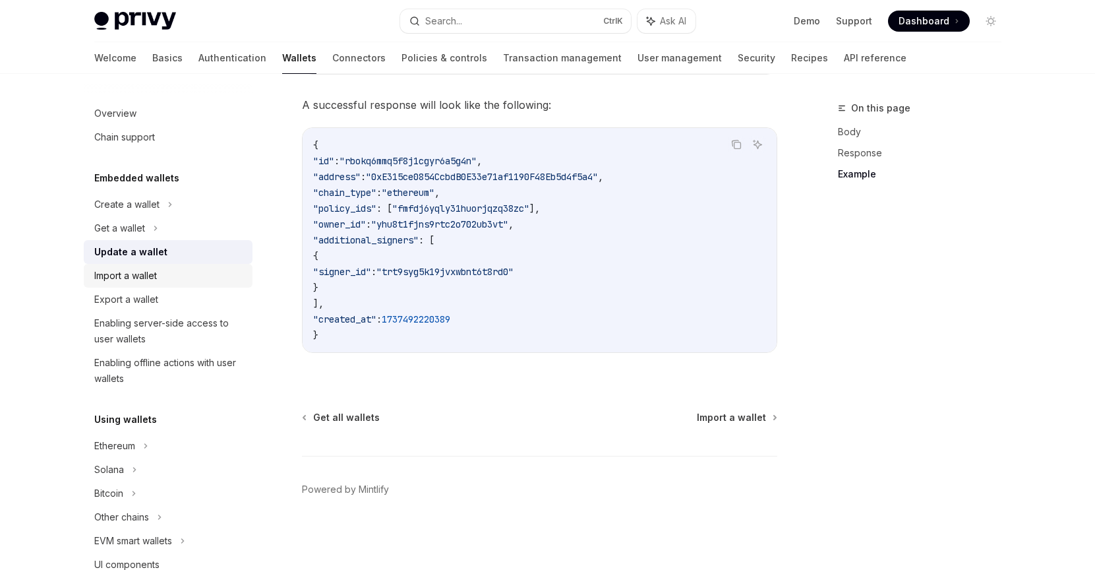
click at [138, 280] on div "Import a wallet" at bounding box center [125, 276] width 63 height 16
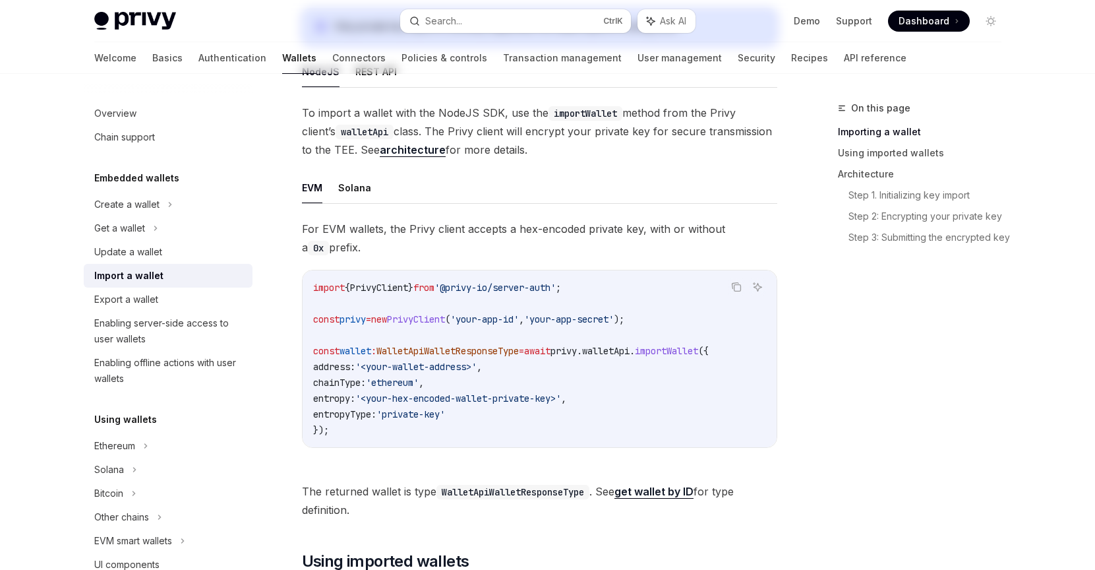
scroll to position [330, 0]
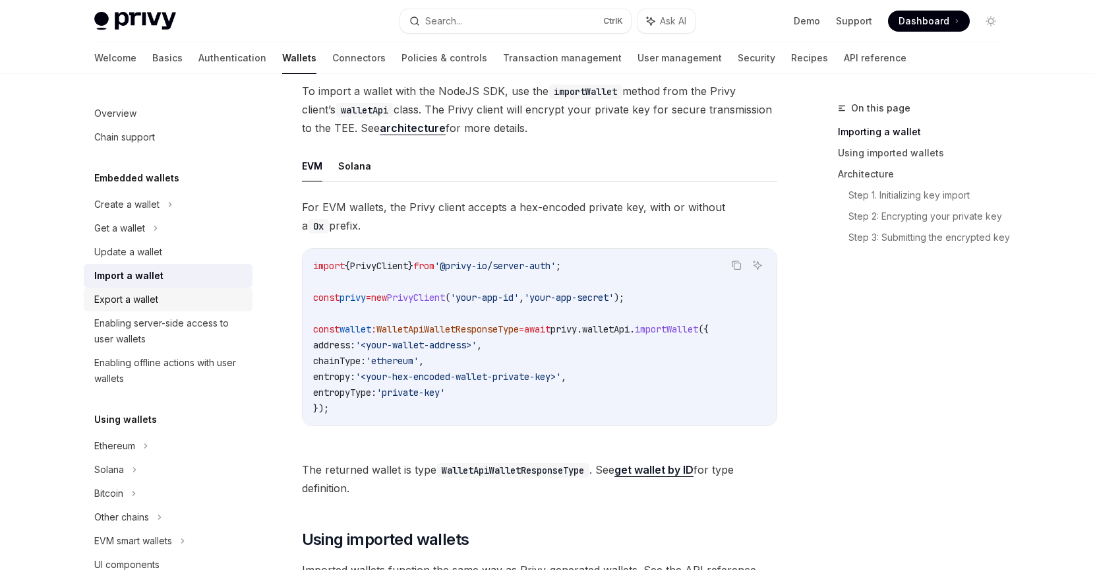
click at [160, 303] on div "Export a wallet" at bounding box center [169, 299] width 150 height 16
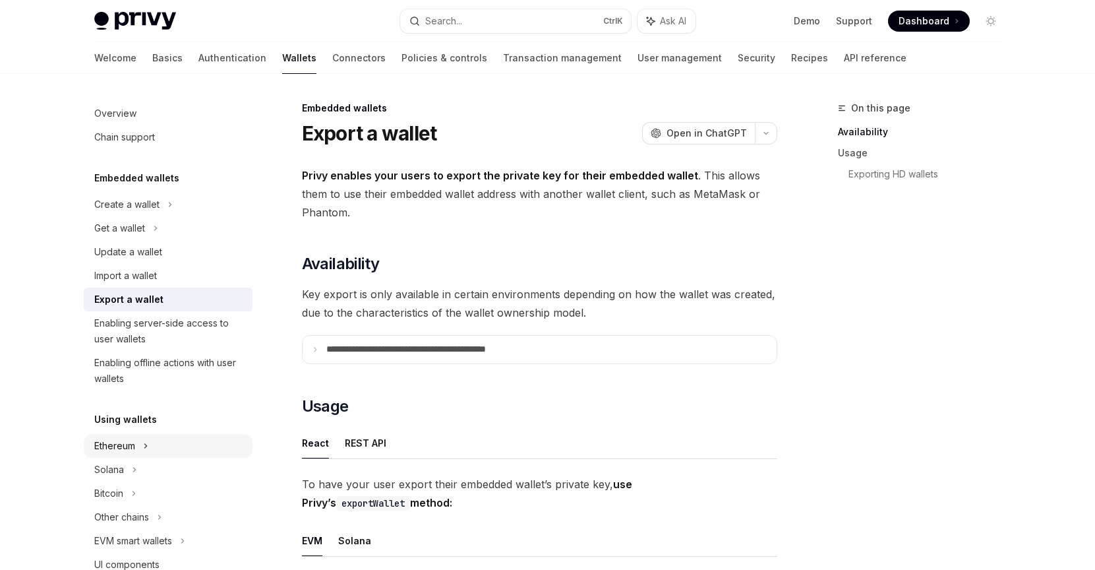
click at [113, 212] on div "Ethereum" at bounding box center [126, 204] width 65 height 16
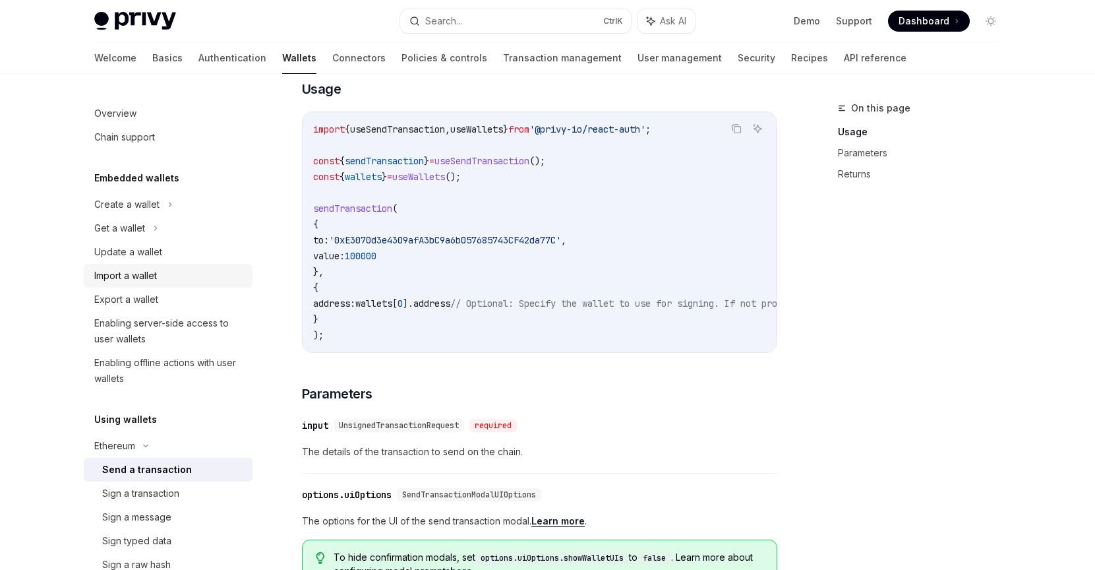
scroll to position [189, 0]
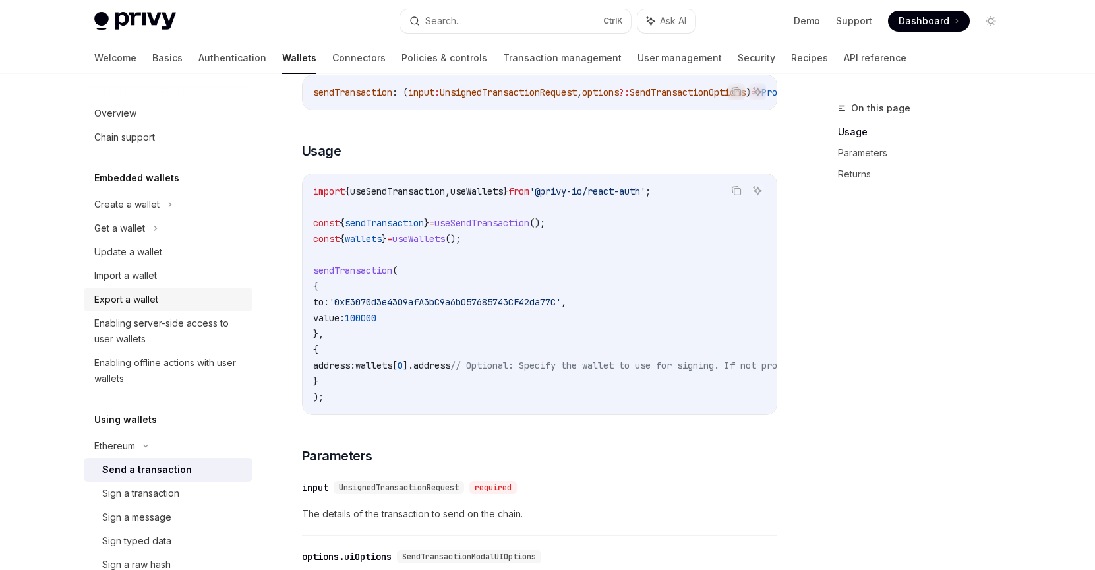
click at [150, 300] on div "Export a wallet" at bounding box center [126, 299] width 64 height 16
type textarea "*"
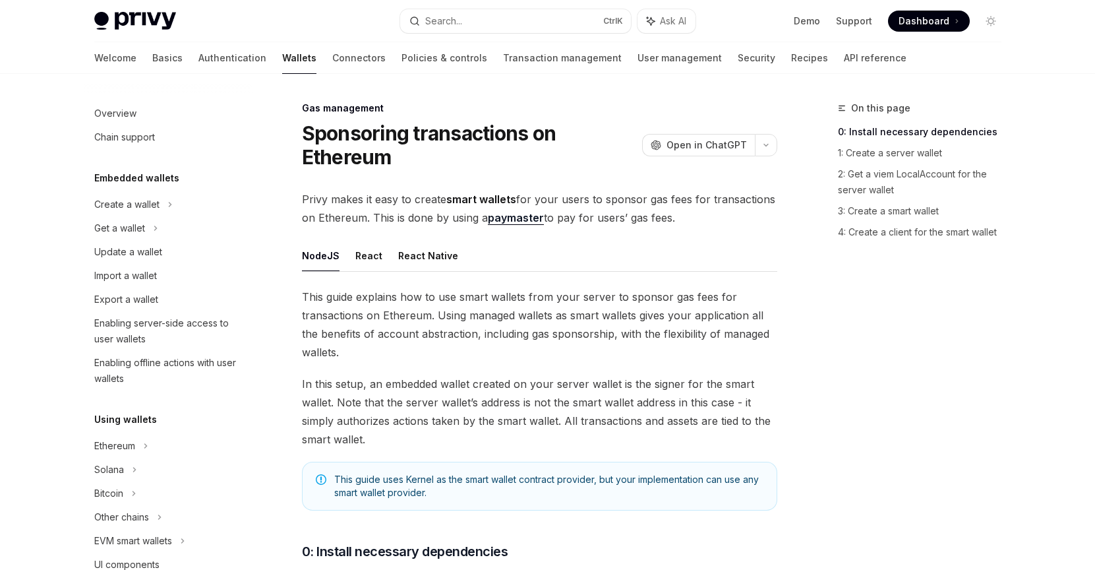
scroll to position [571, 0]
